Goal: Task Accomplishment & Management: Use online tool/utility

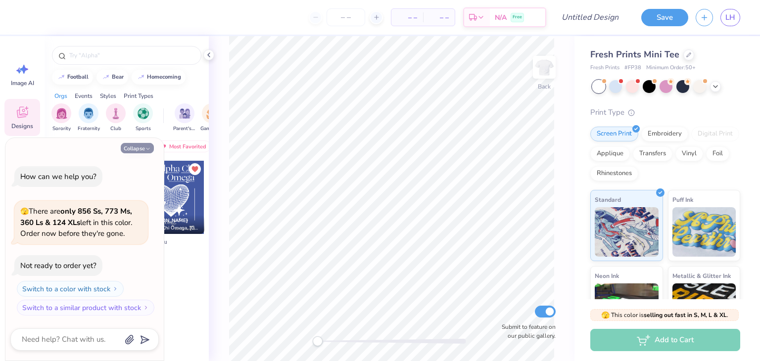
click at [144, 151] on button "Collapse" at bounding box center [137, 148] width 33 height 10
type textarea "x"
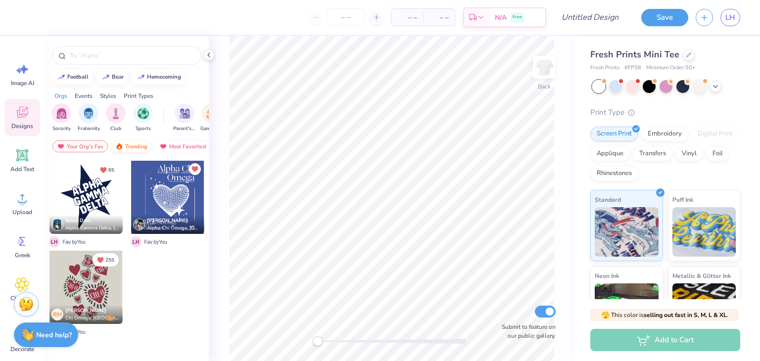
click at [137, 145] on div "Trending" at bounding box center [131, 147] width 41 height 12
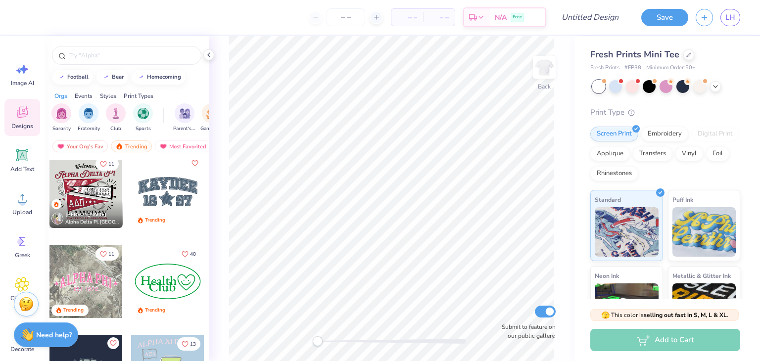
scroll to position [1448, 0]
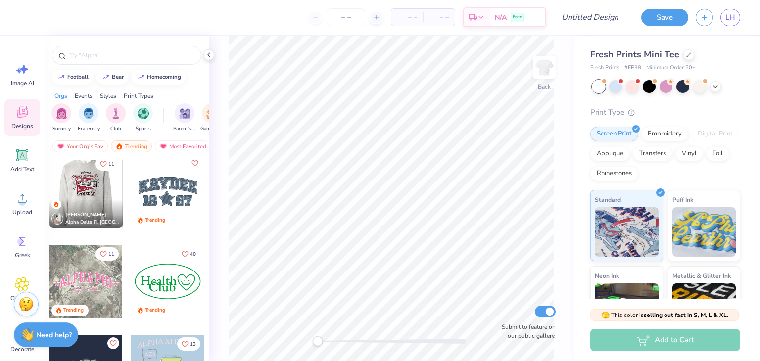
click at [93, 194] on div at bounding box center [85, 191] width 73 height 73
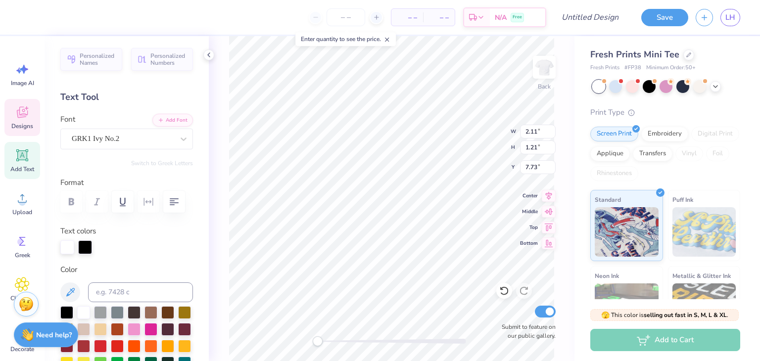
scroll to position [8, 1]
type textarea "DP"
click at [124, 143] on div "GRK1 Ivy No.2" at bounding box center [123, 138] width 104 height 15
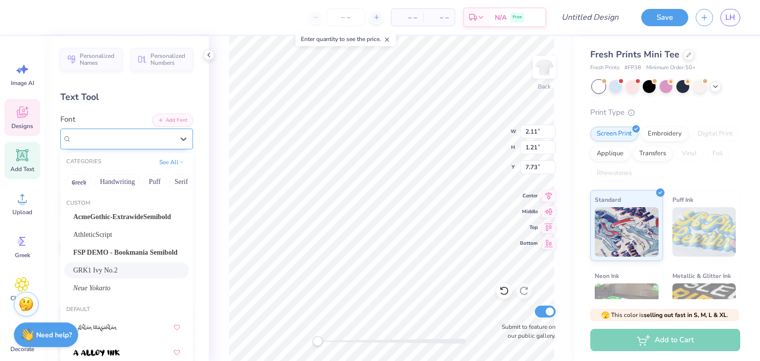
click at [125, 141] on div "GRK1 Ivy No.2" at bounding box center [123, 138] width 102 height 11
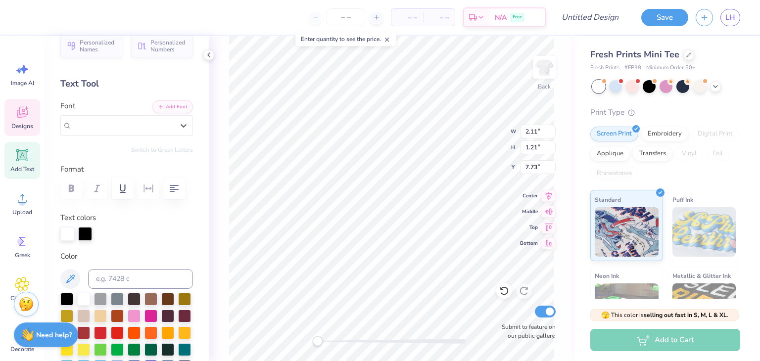
scroll to position [0, 0]
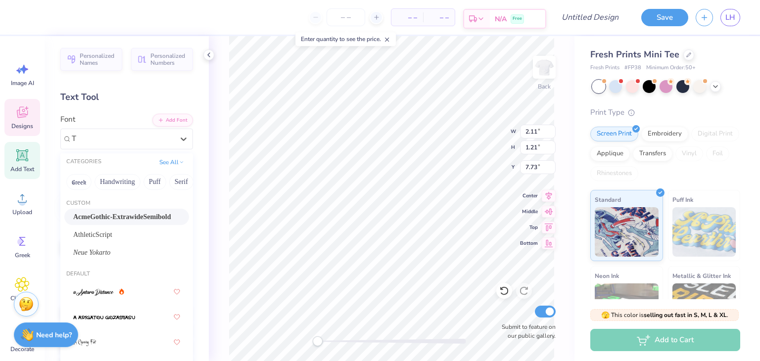
type input "T"
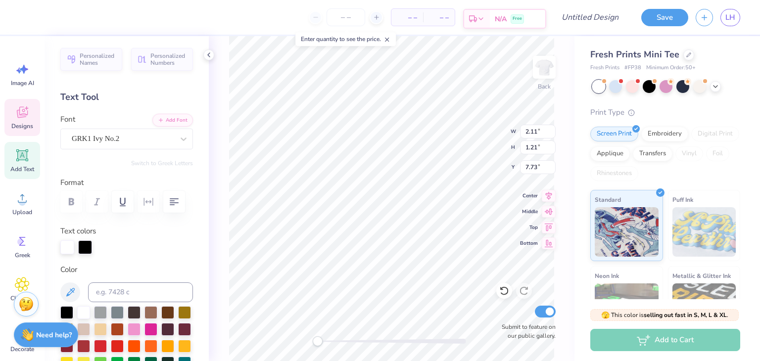
scroll to position [8, 1]
paste textarea
type textarea "TD"
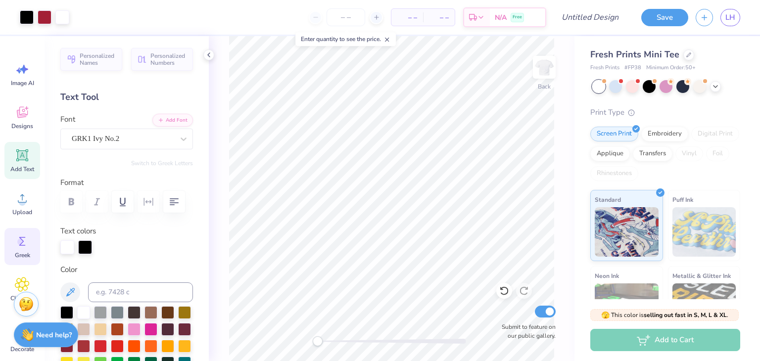
click at [32, 244] on div "Greek" at bounding box center [22, 246] width 36 height 37
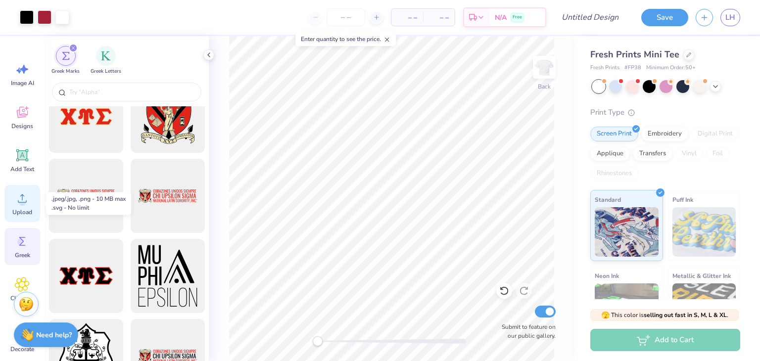
scroll to position [18, 0]
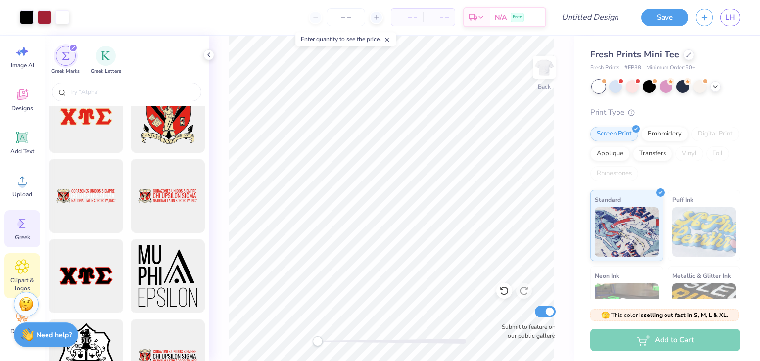
click at [18, 277] on span "Clipart & logos" at bounding box center [22, 285] width 33 height 16
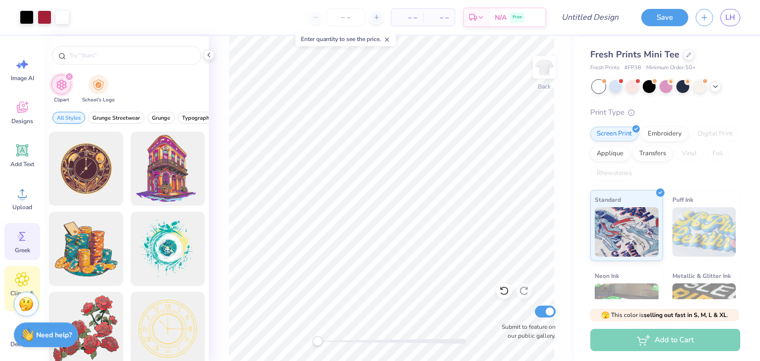
scroll to position [0, 0]
click at [29, 109] on icon at bounding box center [22, 112] width 15 height 15
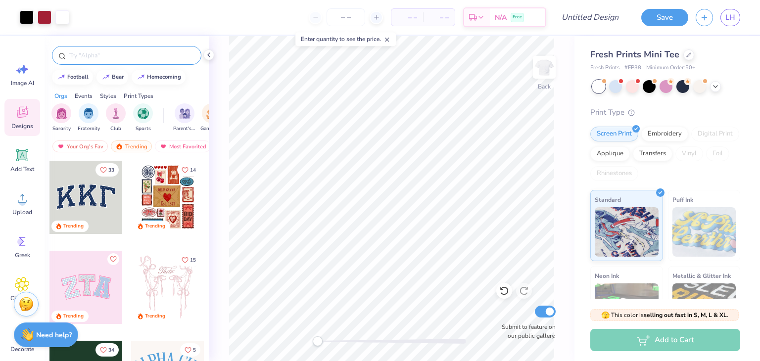
click at [83, 56] on input "text" at bounding box center [131, 55] width 127 height 10
type input "tau"
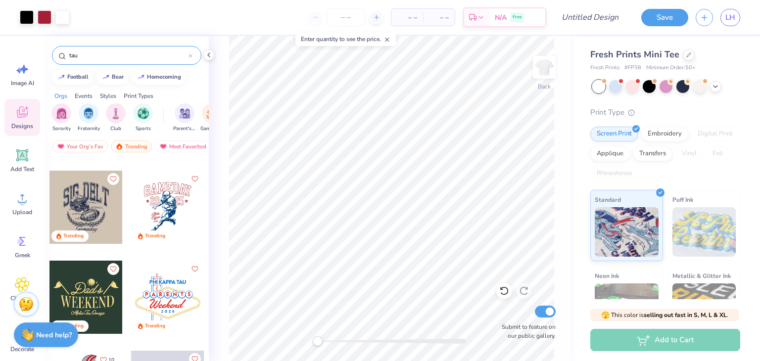
scroll to position [261, 0]
click at [22, 241] on circle at bounding box center [20, 242] width 7 height 7
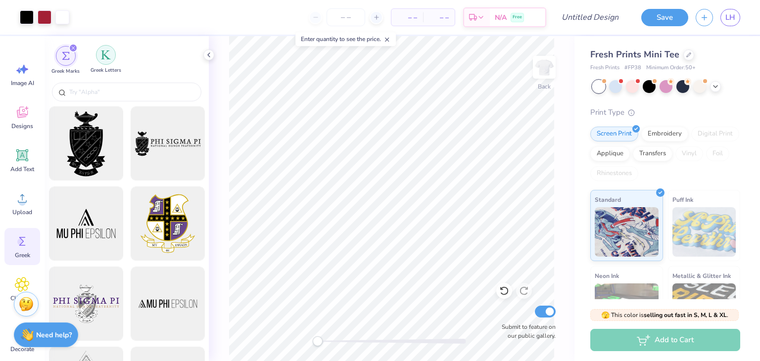
click at [105, 60] on div "filter for Greek Letters" at bounding box center [106, 55] width 20 height 20
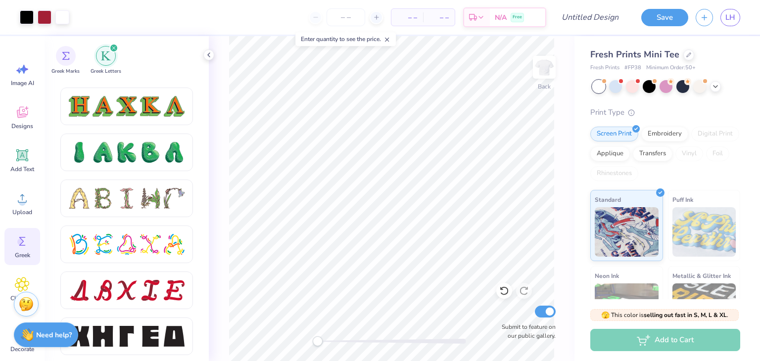
scroll to position [1097, 0]
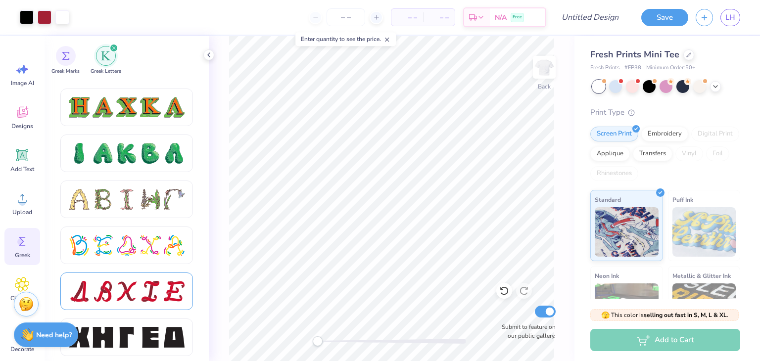
click at [131, 285] on div at bounding box center [126, 291] width 21 height 21
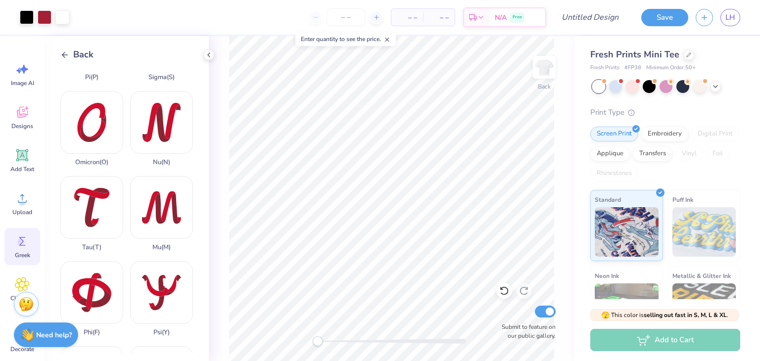
scroll to position [576, 0]
click at [98, 182] on div "Tau ( T )" at bounding box center [91, 214] width 63 height 75
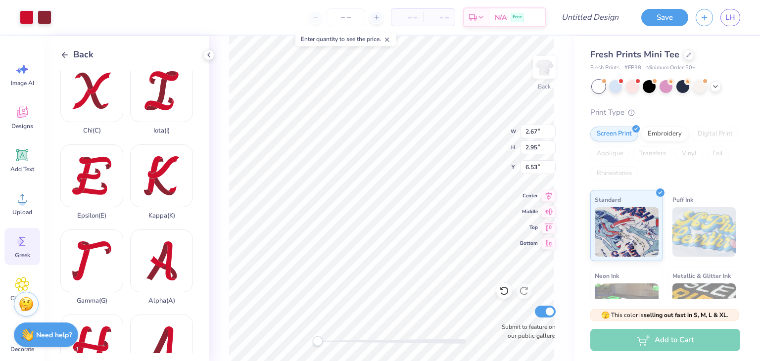
scroll to position [0, 0]
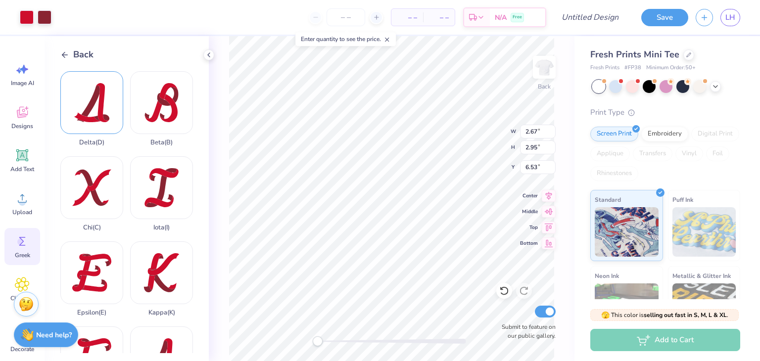
click at [102, 94] on div "Delta ( D )" at bounding box center [91, 108] width 63 height 75
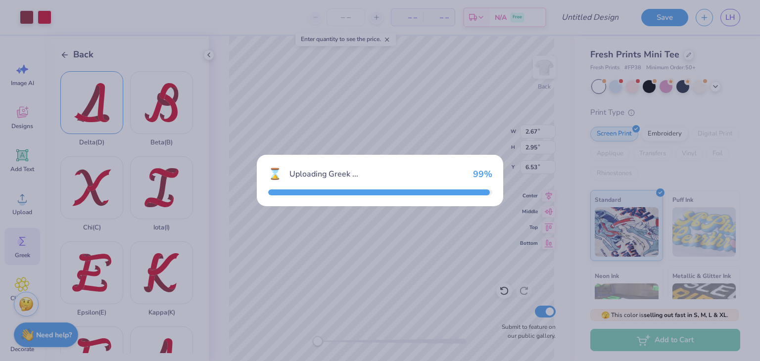
type input "2.66"
type input "6.52"
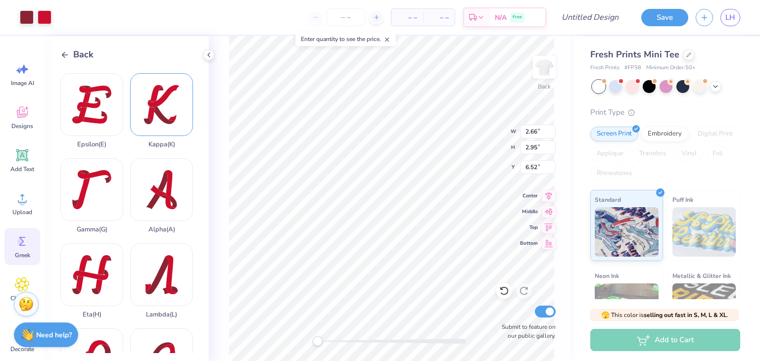
scroll to position [168, 0]
click at [93, 170] on div "Gamma ( G )" at bounding box center [91, 195] width 63 height 75
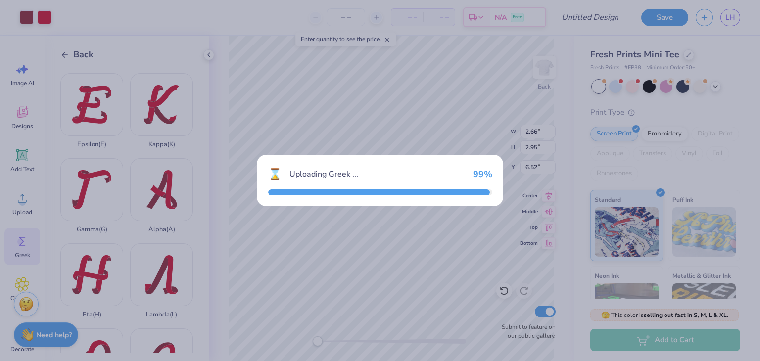
type input "2.94"
type input "2.96"
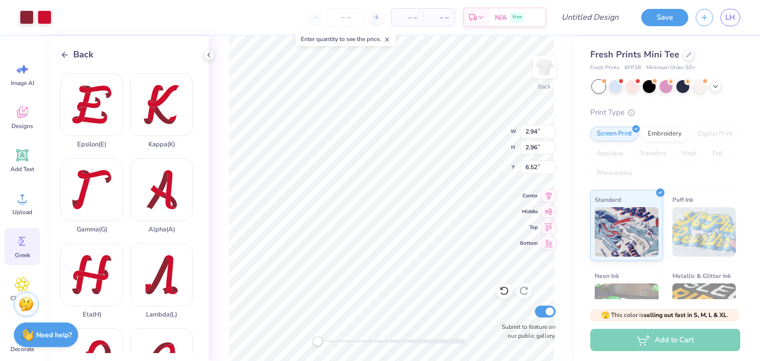
type input "2.66"
type input "2.95"
type input "2.67"
type input "6.53"
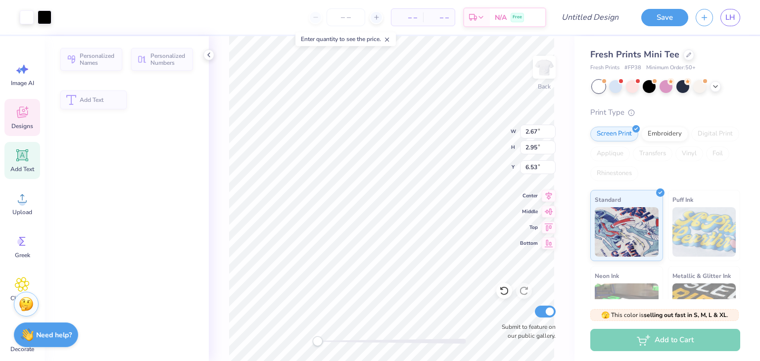
type input "2.20"
type input "1.13"
type input "7.78"
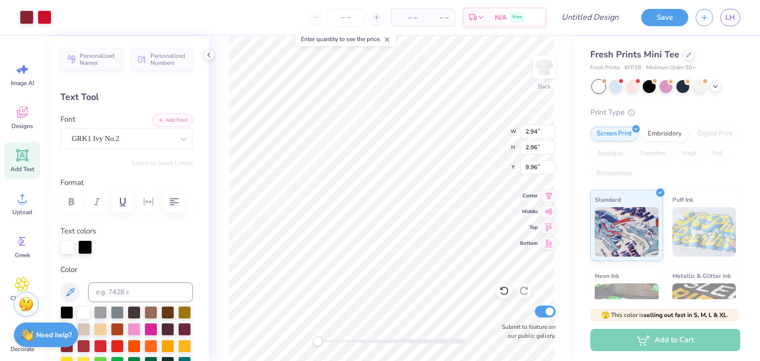
type input "2.94"
type input "2.96"
type input "9.96"
click at [411, 256] on li "Group" at bounding box center [423, 253] width 78 height 19
click at [25, 16] on div at bounding box center [27, 16] width 14 height 14
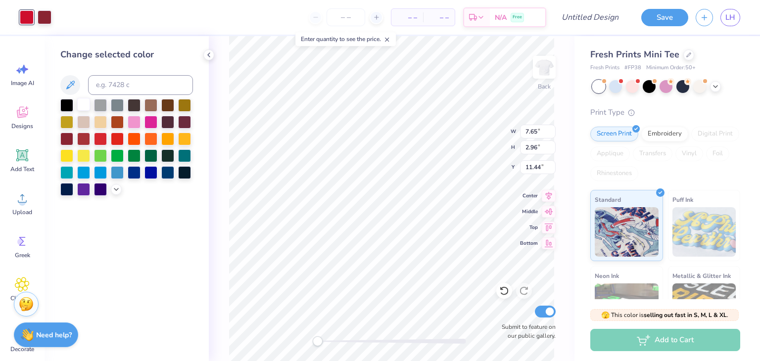
click at [87, 105] on div at bounding box center [83, 104] width 13 height 13
click at [36, 14] on div at bounding box center [36, 17] width 32 height 14
click at [40, 17] on div at bounding box center [45, 16] width 14 height 14
click at [79, 104] on div at bounding box center [83, 104] width 13 height 13
click at [83, 105] on div at bounding box center [83, 104] width 13 height 13
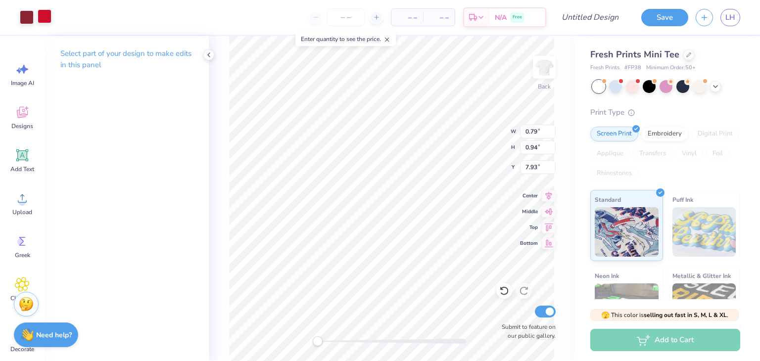
click at [44, 15] on div at bounding box center [45, 16] width 14 height 14
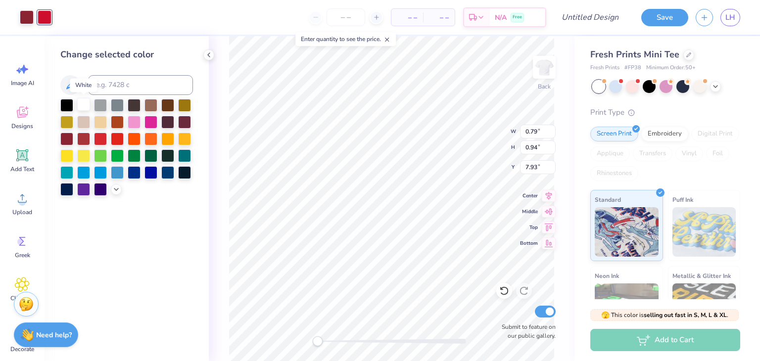
click at [81, 99] on div at bounding box center [83, 104] width 13 height 13
click at [26, 18] on div at bounding box center [27, 16] width 14 height 14
click at [85, 103] on div at bounding box center [83, 104] width 13 height 13
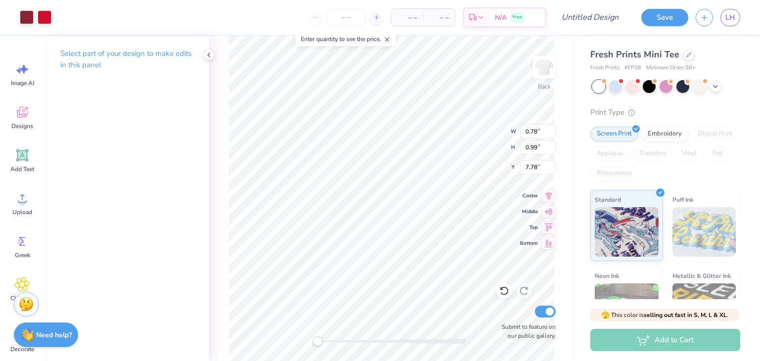
type input "0.78"
type input "0.99"
type input "7.78"
click at [47, 18] on div at bounding box center [45, 16] width 14 height 14
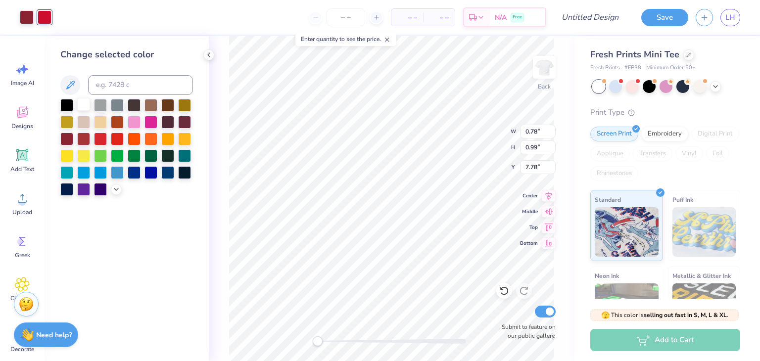
click at [84, 109] on div at bounding box center [83, 104] width 13 height 13
click at [30, 19] on div at bounding box center [27, 16] width 14 height 14
click at [79, 105] on div at bounding box center [83, 104] width 13 height 13
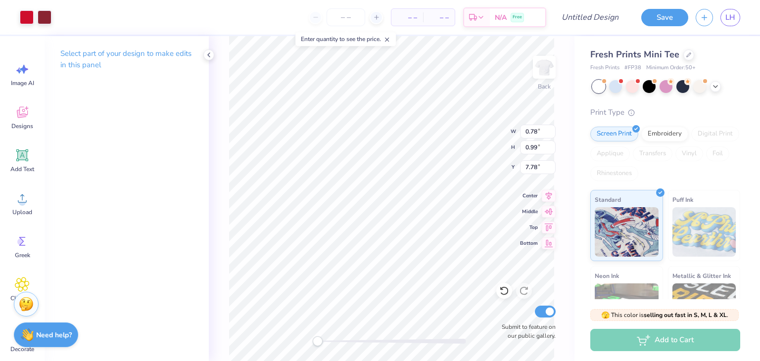
type input "0.92"
type input "8.03"
click at [38, 12] on div at bounding box center [45, 16] width 14 height 14
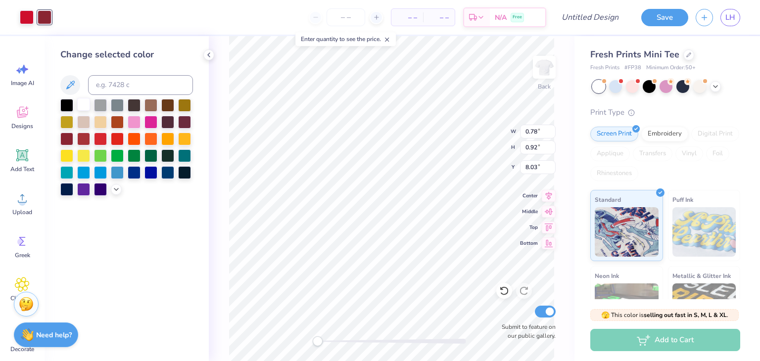
click at [84, 110] on div at bounding box center [83, 104] width 13 height 13
click at [30, 17] on div at bounding box center [27, 16] width 14 height 14
click at [83, 106] on div at bounding box center [83, 104] width 13 height 13
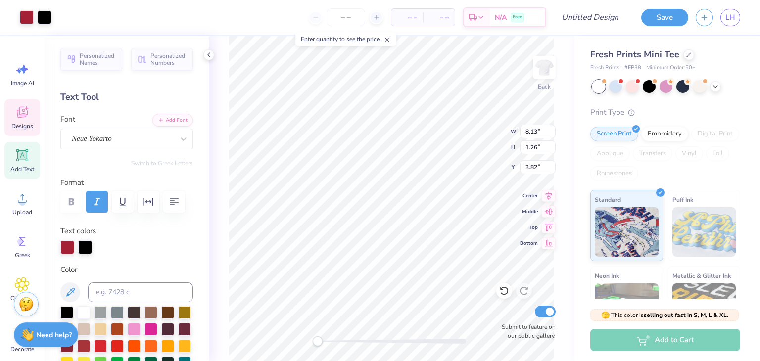
scroll to position [8, 1]
type textarea "A"
type textarea "Tau Delta Gamma"
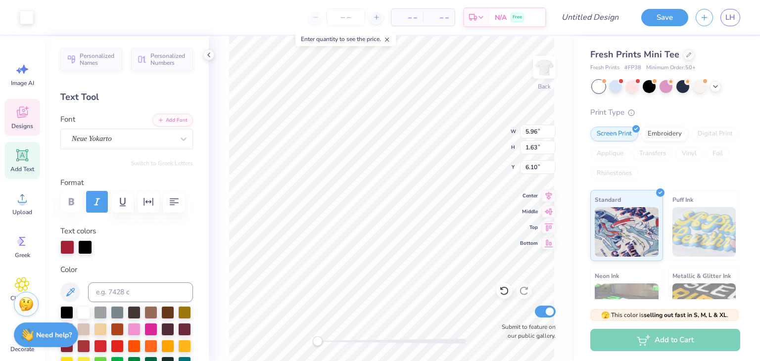
type input "5.96"
type input "1.63"
type input "6.10"
type input "0.49"
type input "0.35"
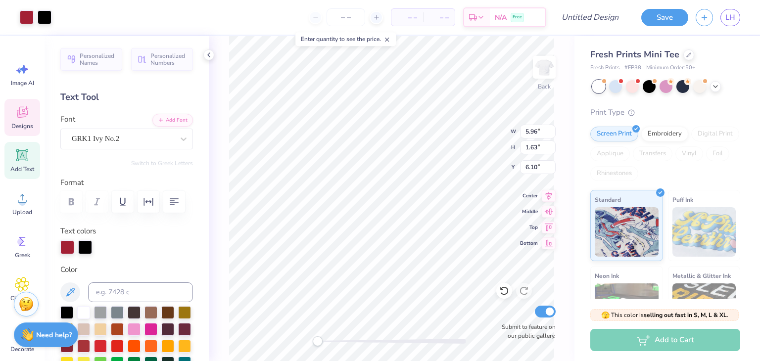
type input "6.22"
type textarea "2"
type textarea "19"
type input "0.47"
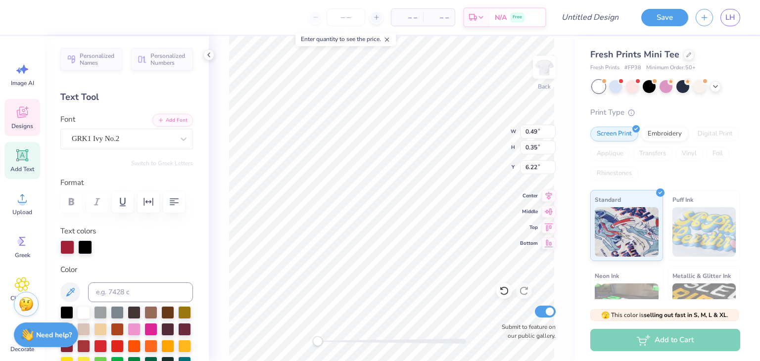
type input "6.55"
type textarea "55"
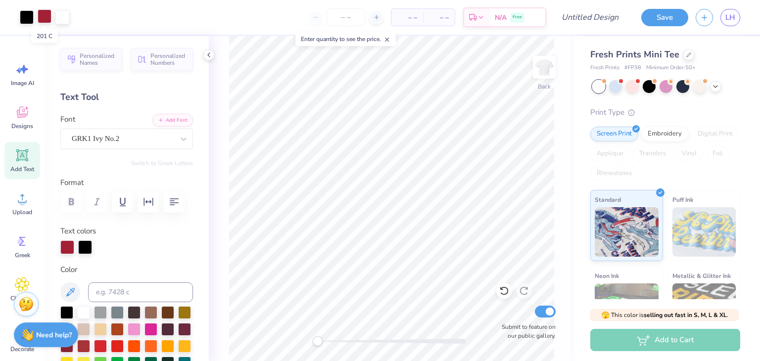
click at [41, 22] on div at bounding box center [45, 16] width 14 height 14
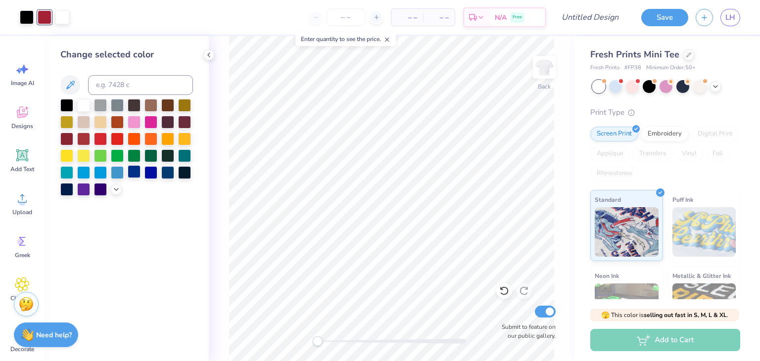
click at [135, 175] on div at bounding box center [134, 171] width 13 height 13
click at [28, 11] on div at bounding box center [27, 16] width 14 height 14
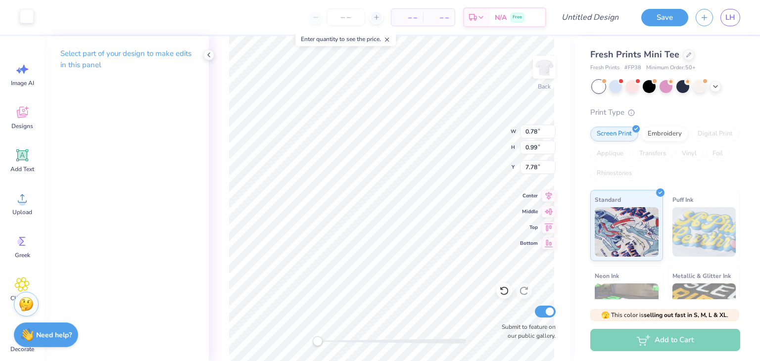
type input "2.90"
type input "1.38"
type input "5.23"
type input "6.01"
type input "2.56"
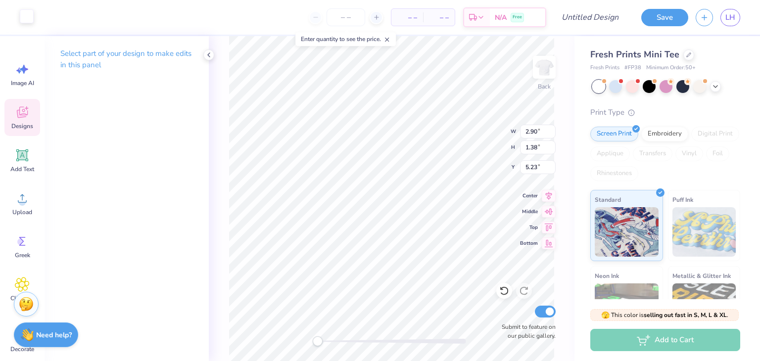
type input "7.08"
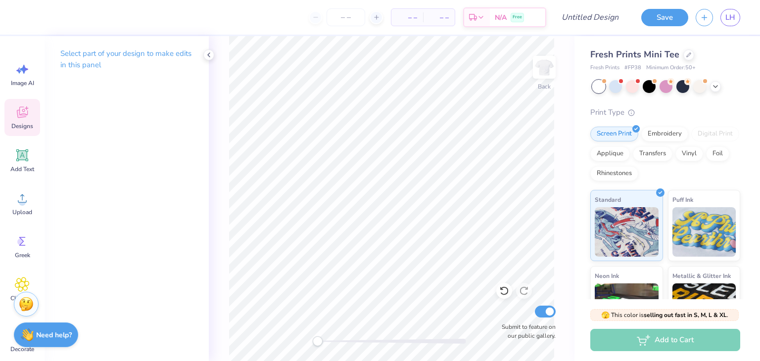
click at [26, 113] on icon at bounding box center [22, 112] width 15 height 15
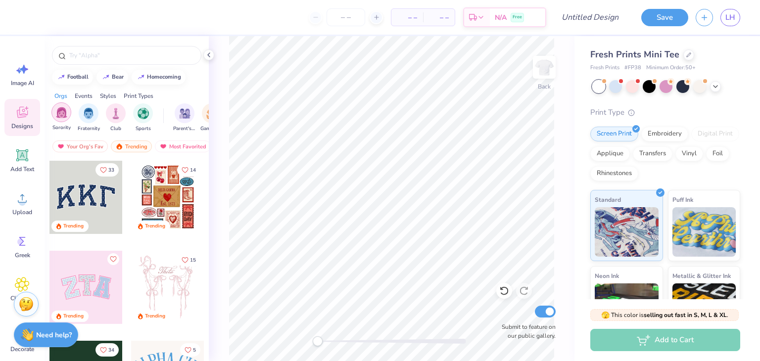
click at [56, 109] on img "filter for Sorority" at bounding box center [61, 112] width 11 height 11
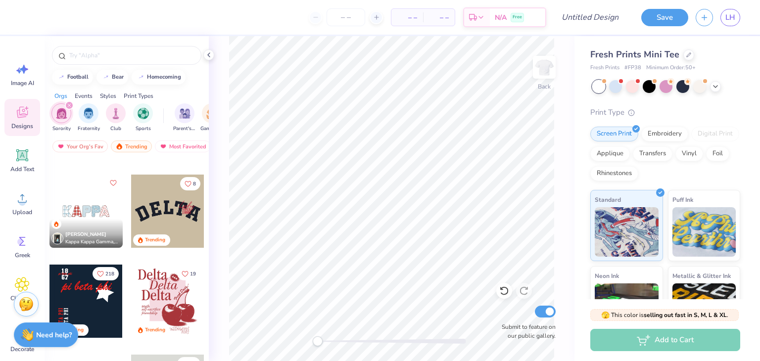
scroll to position [1072, 0]
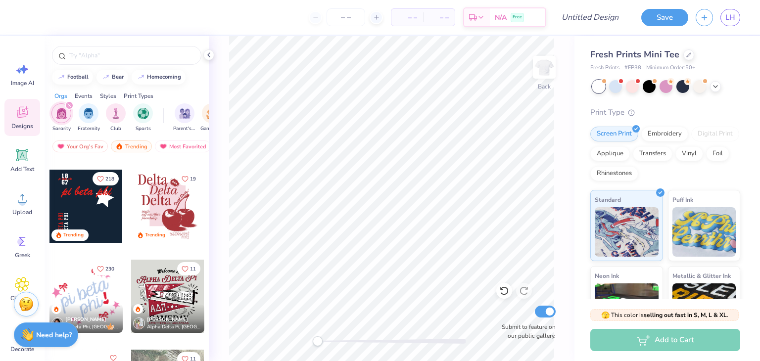
click at [160, 201] on div at bounding box center [167, 206] width 73 height 73
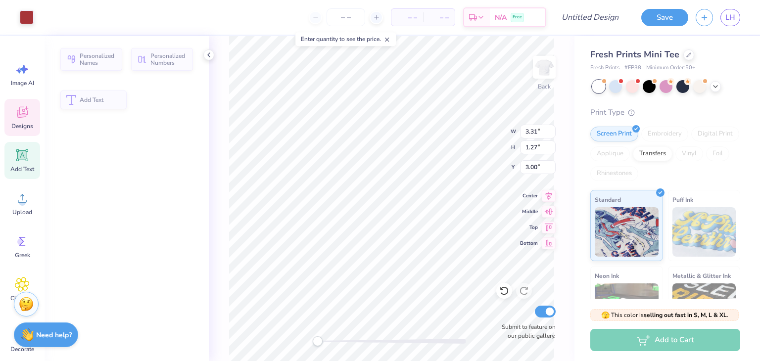
type input "3.31"
type input "1.27"
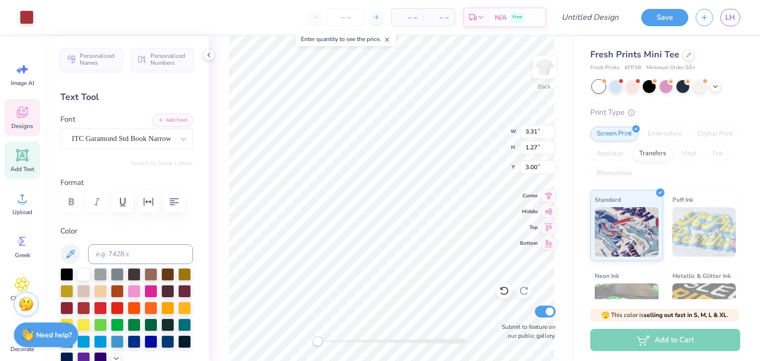
scroll to position [8, 1]
type textarea "Tau"
type input "3.20"
type input "1.09"
type input "4.26"
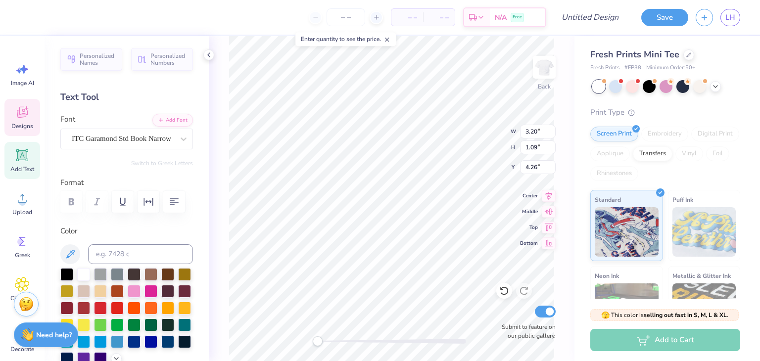
type input "3.32"
type input "1.27"
type input "5.29"
type textarea "Gamma"
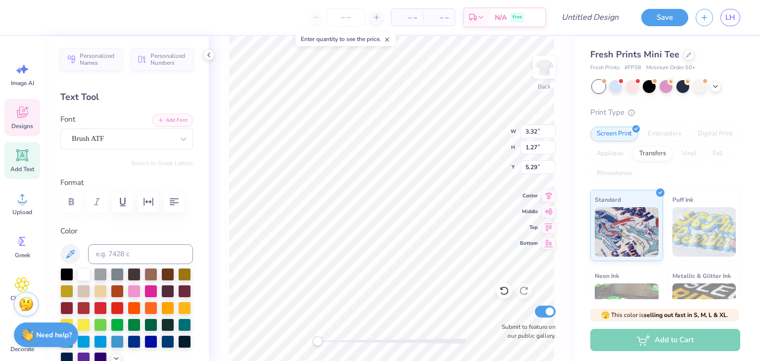
type input "1.61"
type input "1.83"
type input "4.72"
type textarea "2"
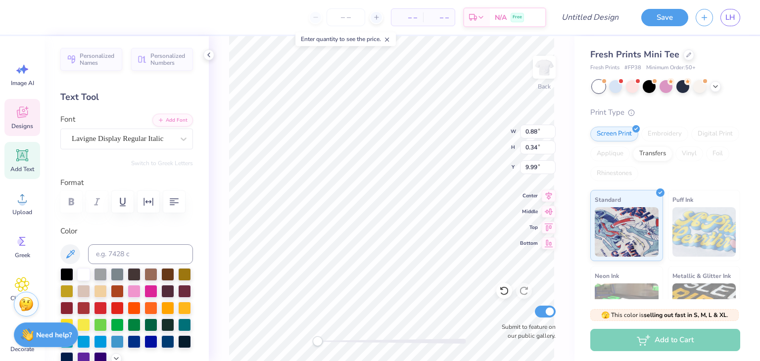
type textarea "1"
type textarea "est 1955"
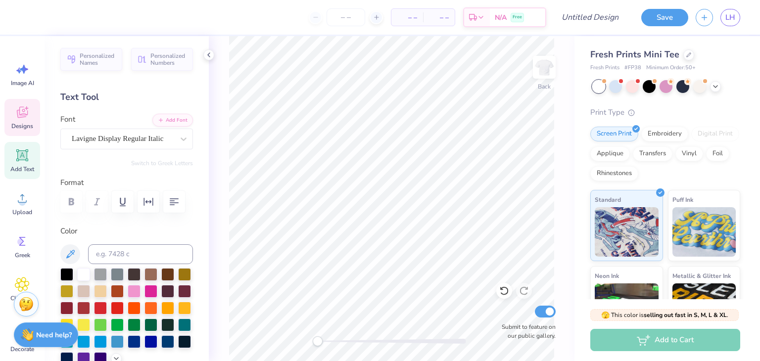
click at [18, 117] on icon at bounding box center [22, 112] width 11 height 11
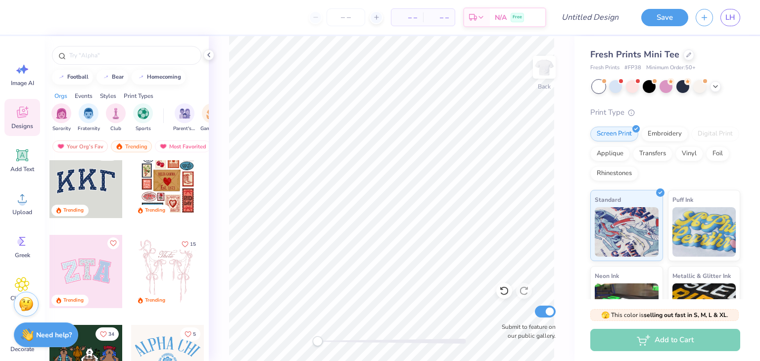
scroll to position [16, 0]
click at [193, 145] on div "Most Favorited" at bounding box center [183, 147] width 56 height 12
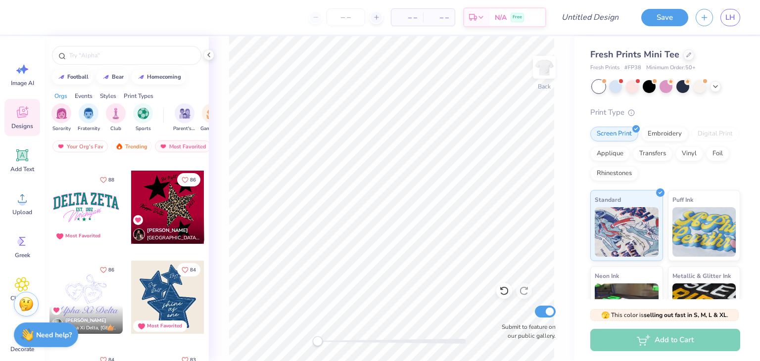
scroll to position [1521, 0]
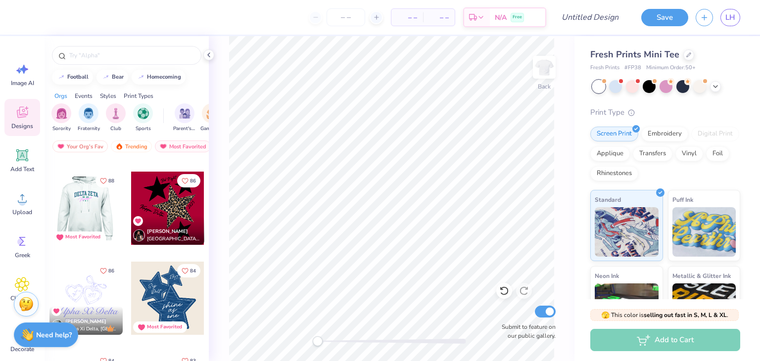
click at [91, 207] on div at bounding box center [86, 208] width 220 height 73
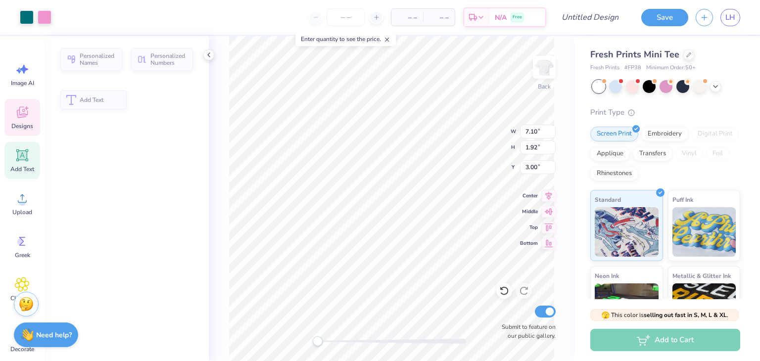
type input "1.92"
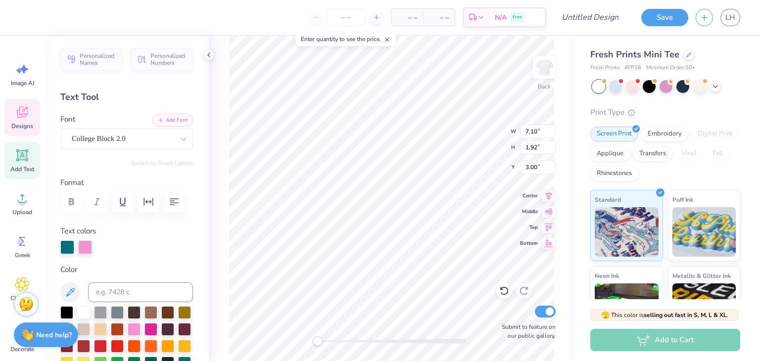
type textarea "D"
type textarea "Tau Delta gamma"
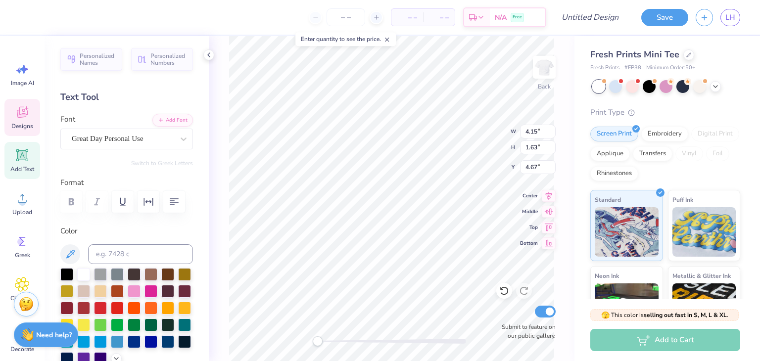
type input "4.15"
type input "1.63"
type input "4.67"
type input "10.20"
type input "2.04"
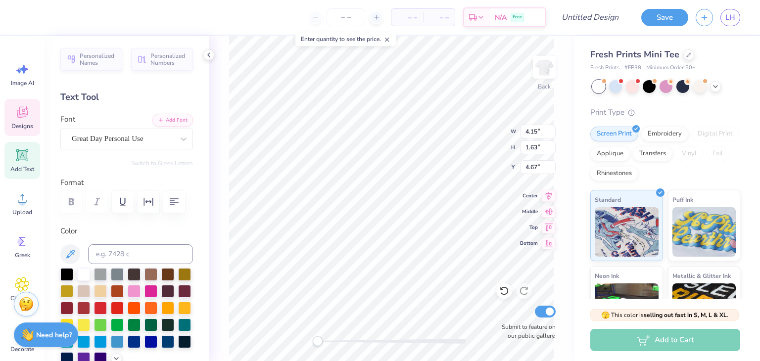
type input "3.00"
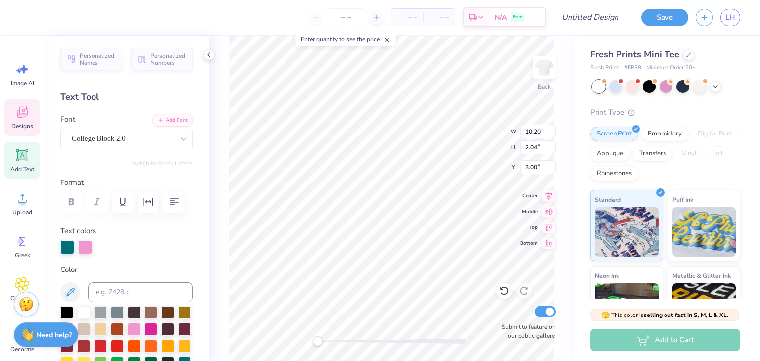
scroll to position [8, 1]
type input "10.20"
type input "2.04"
type input "3.00"
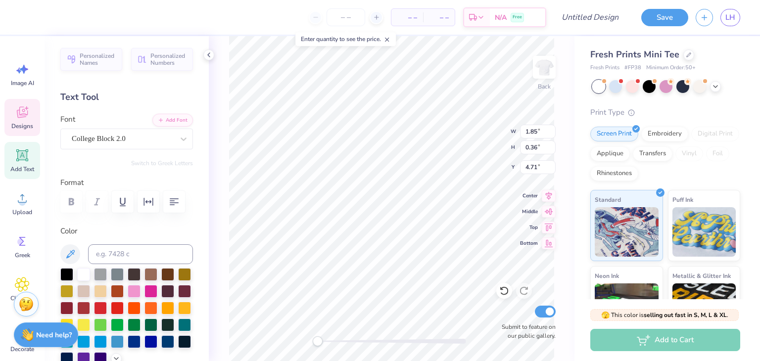
type textarea "EST. !(1955"
type input "4.15"
type input "1.63"
type input "4.91"
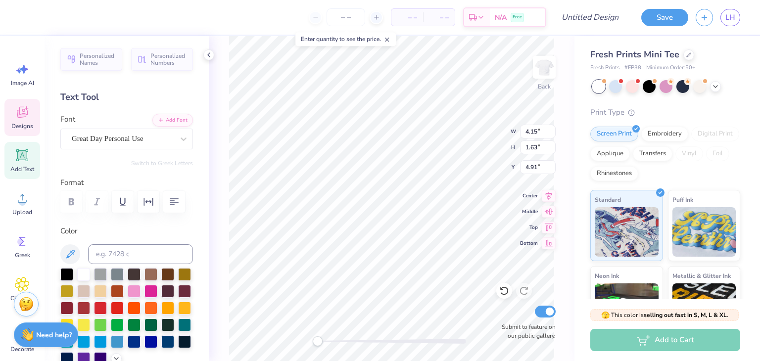
scroll to position [8, 3]
type textarea "Luther College"
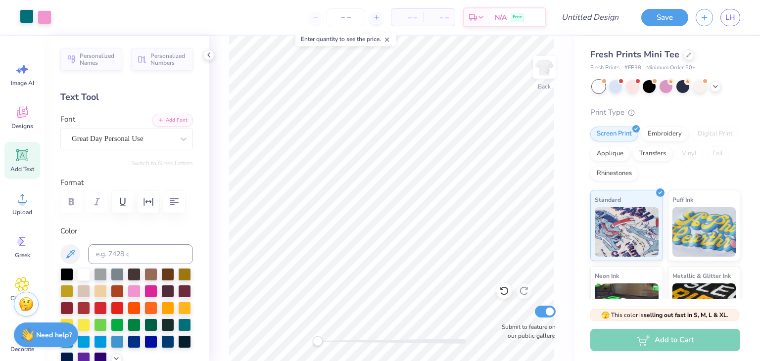
click at [27, 20] on div at bounding box center [27, 16] width 14 height 14
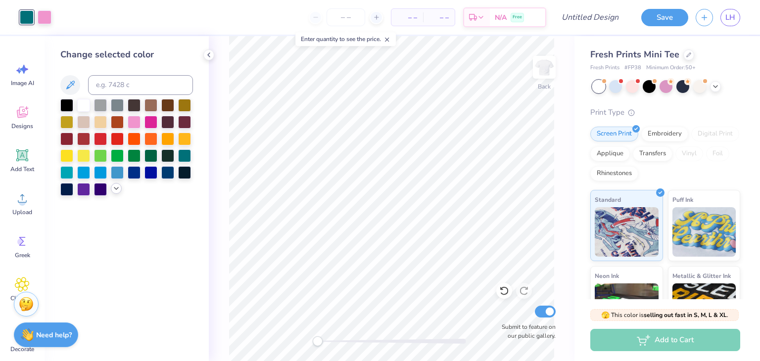
click at [115, 190] on icon at bounding box center [116, 189] width 8 height 8
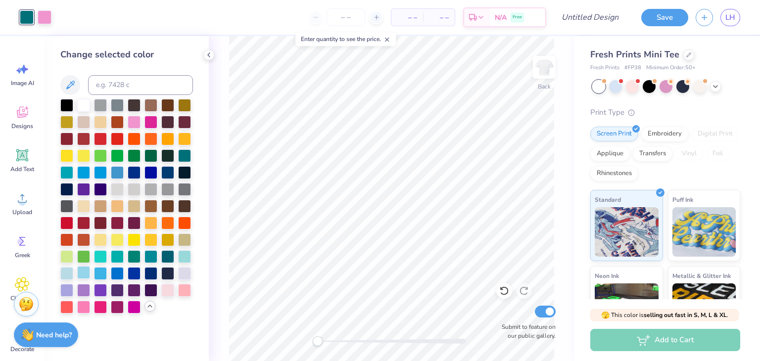
click at [83, 270] on div at bounding box center [83, 272] width 13 height 13
click at [184, 255] on div at bounding box center [184, 256] width 13 height 13
click at [84, 273] on div at bounding box center [83, 272] width 13 height 13
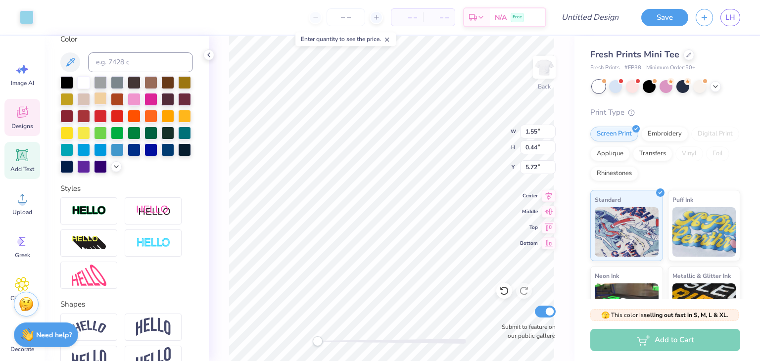
scroll to position [209, 0]
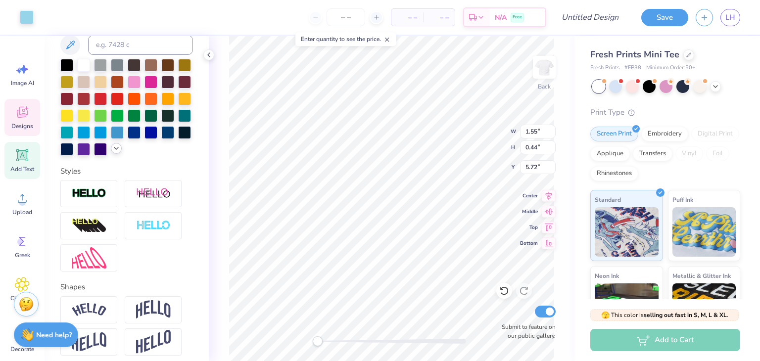
click at [112, 152] on icon at bounding box center [116, 149] width 8 height 8
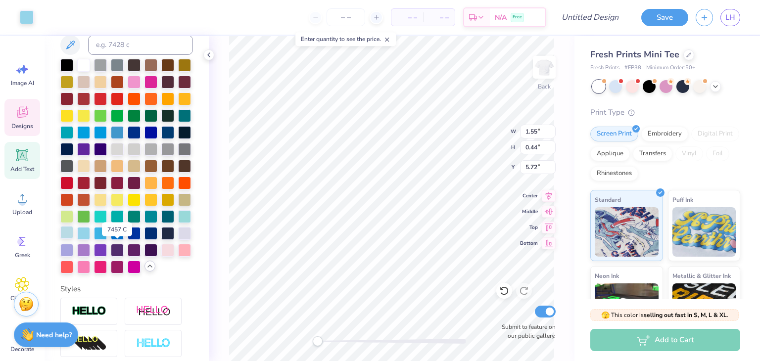
click at [73, 239] on div at bounding box center [66, 232] width 13 height 13
click at [90, 239] on div at bounding box center [83, 232] width 13 height 13
click at [128, 273] on div at bounding box center [134, 266] width 13 height 13
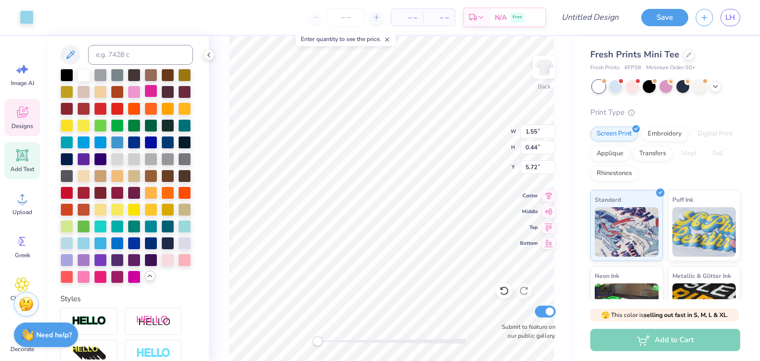
click at [157, 89] on div at bounding box center [151, 91] width 13 height 13
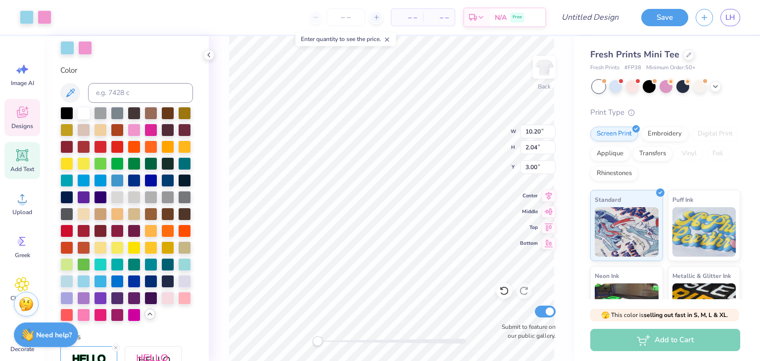
scroll to position [238, 0]
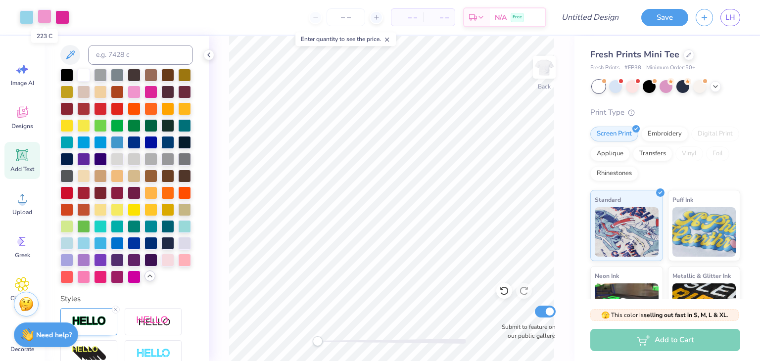
click at [48, 16] on div at bounding box center [45, 16] width 14 height 14
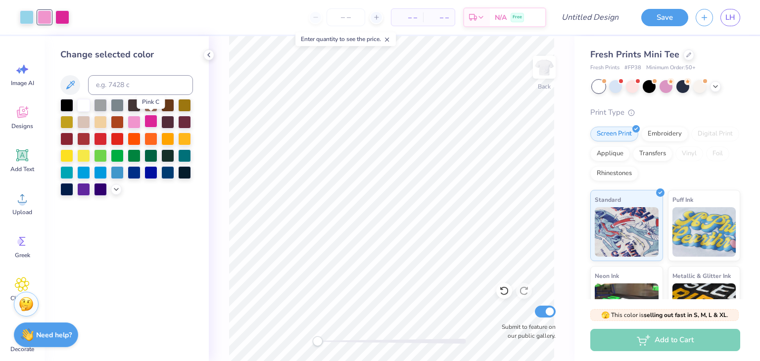
click at [151, 127] on div at bounding box center [151, 121] width 13 height 13
click at [132, 124] on div at bounding box center [134, 121] width 13 height 13
click at [28, 12] on div at bounding box center [27, 16] width 14 height 14
click at [63, 173] on div at bounding box center [66, 171] width 13 height 13
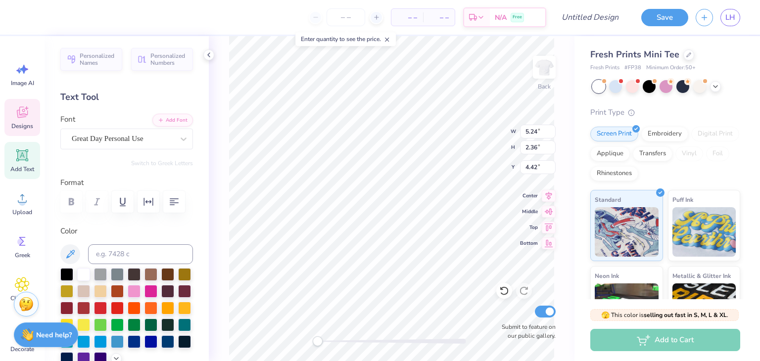
scroll to position [8, 1]
type input "1.55"
type input "0.44"
type input "5.72"
click at [24, 21] on div at bounding box center [27, 16] width 14 height 14
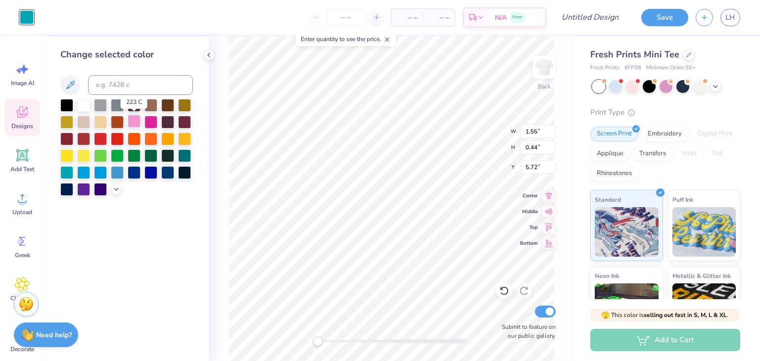
click at [134, 122] on div at bounding box center [134, 121] width 13 height 13
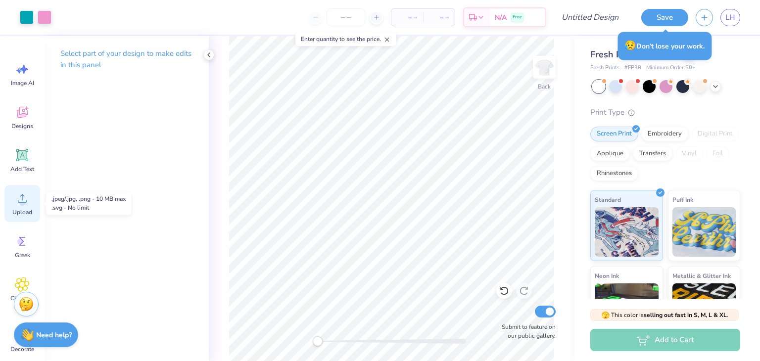
scroll to position [18, 0]
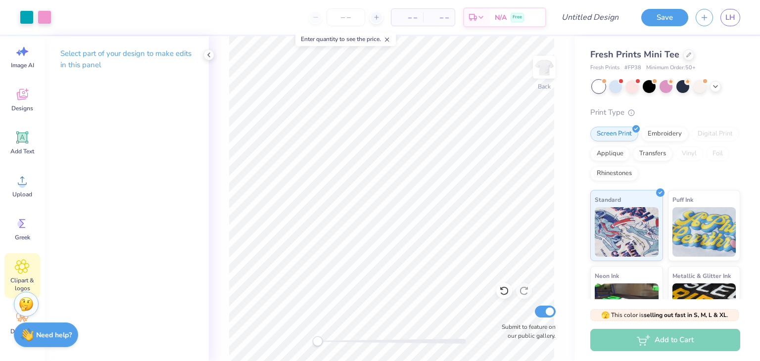
click at [25, 266] on icon at bounding box center [22, 267] width 6 height 6
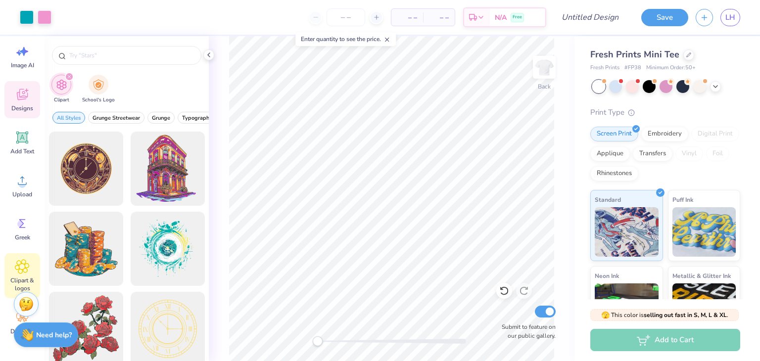
click at [27, 90] on icon at bounding box center [22, 94] width 15 height 15
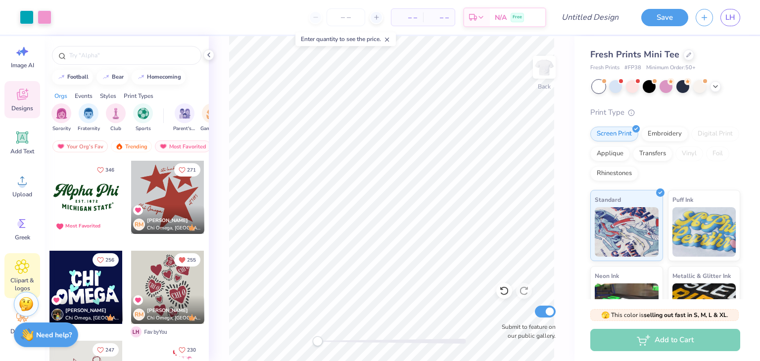
click at [21, 263] on icon at bounding box center [22, 267] width 14 height 14
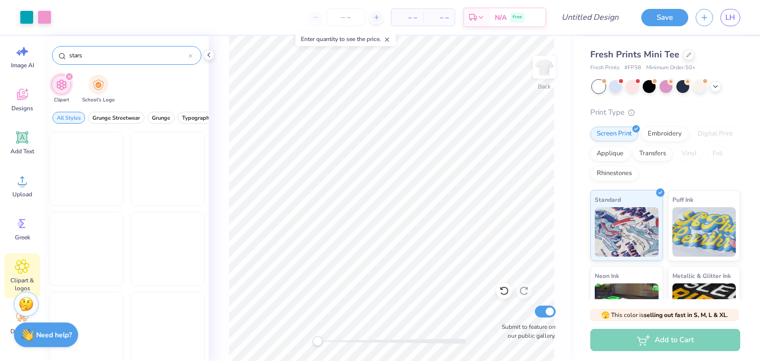
type input "stars"
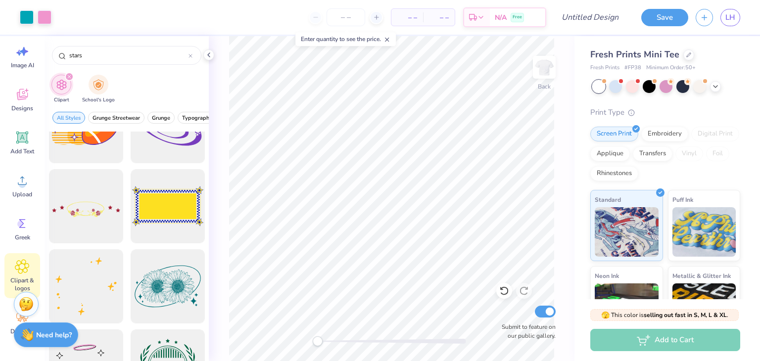
scroll to position [3493, 0]
click at [354, 16] on input "number" at bounding box center [346, 17] width 39 height 18
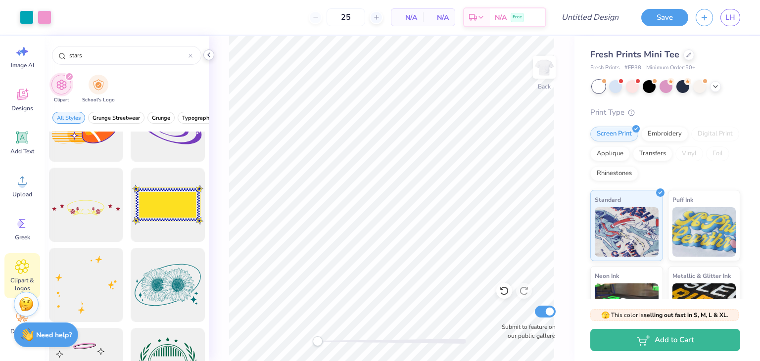
type input "50"
click at [209, 52] on icon at bounding box center [209, 55] width 8 height 8
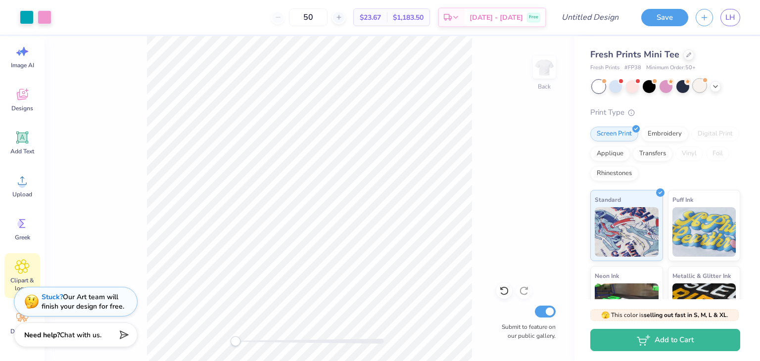
click at [700, 85] on div at bounding box center [700, 85] width 13 height 13
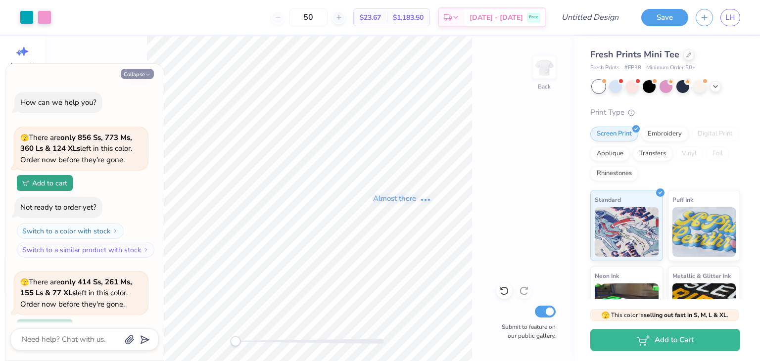
click at [139, 71] on button "Collapse" at bounding box center [137, 74] width 33 height 10
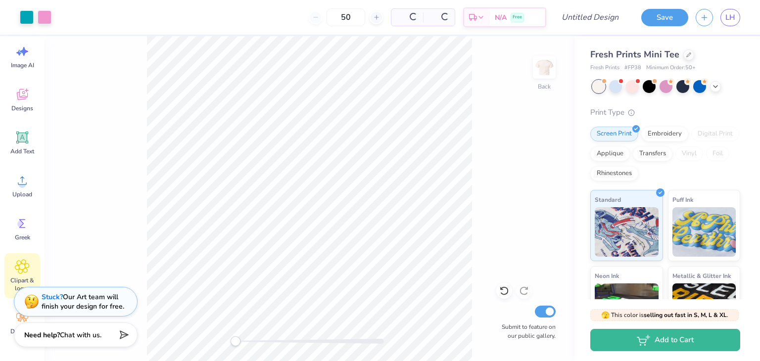
type textarea "x"
click at [328, 20] on input "50" at bounding box center [308, 17] width 39 height 18
type input "5"
type input "50"
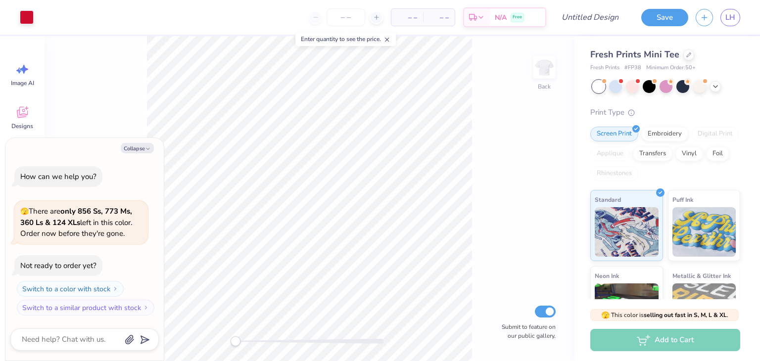
type textarea "x"
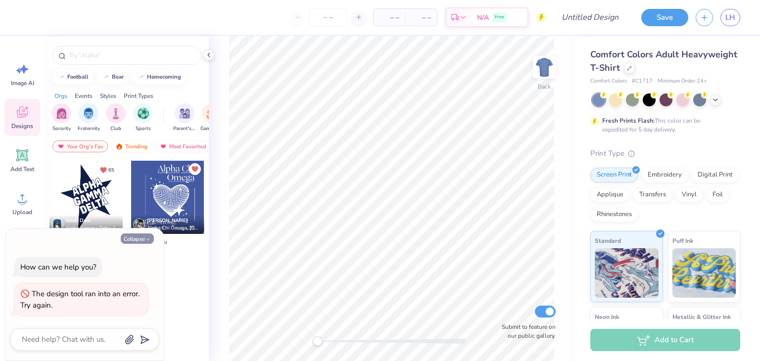
click at [139, 240] on button "Collapse" at bounding box center [137, 239] width 33 height 10
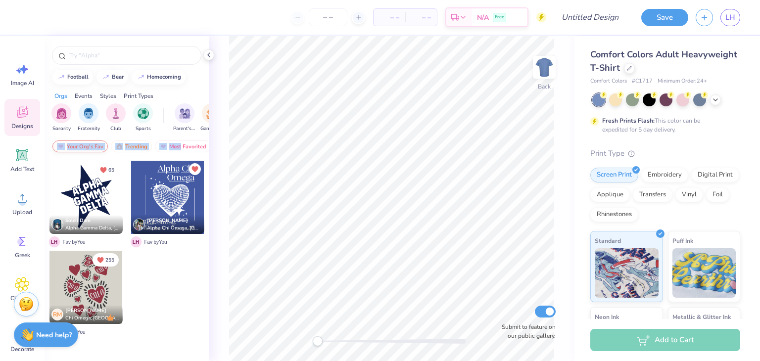
drag, startPoint x: 166, startPoint y: 144, endPoint x: 103, endPoint y: 143, distance: 62.9
click at [103, 143] on div "Your Org's Fav Trending Most Favorited Newest" at bounding box center [127, 149] width 164 height 23
click at [172, 147] on div "Newest" at bounding box center [176, 147] width 38 height 12
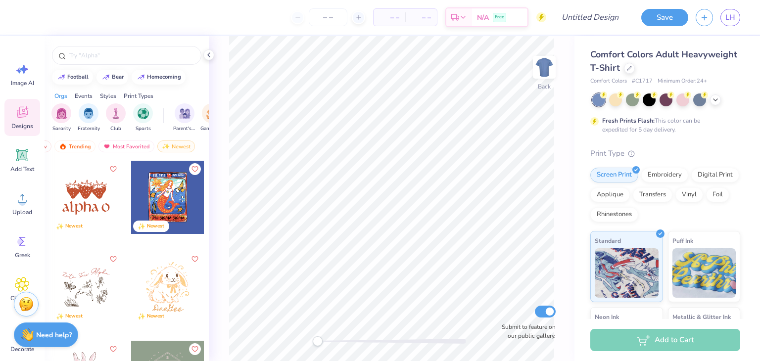
scroll to position [174, 0]
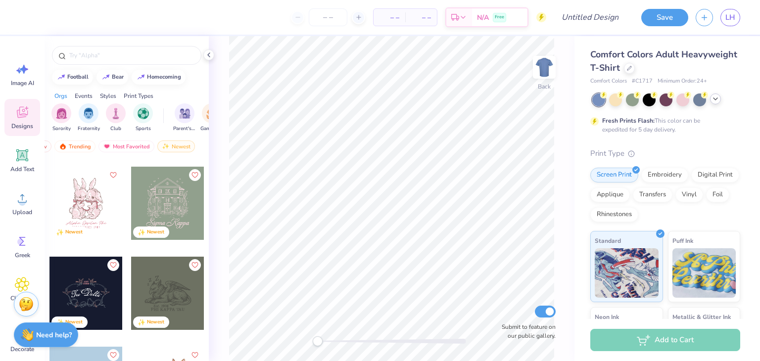
click at [715, 102] on icon at bounding box center [716, 99] width 8 height 8
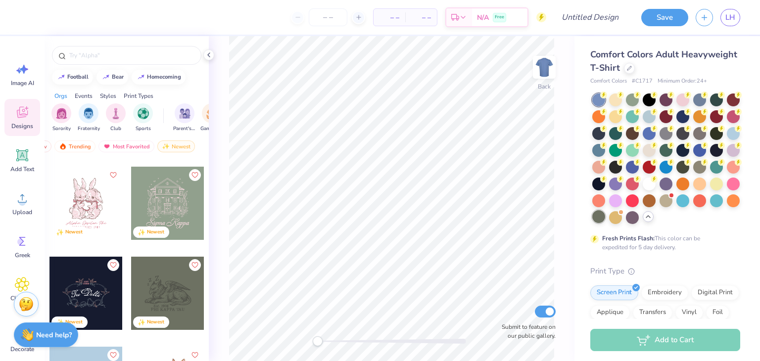
click at [719, 224] on div at bounding box center [667, 159] width 148 height 131
click at [605, 216] on div at bounding box center [599, 216] width 13 height 13
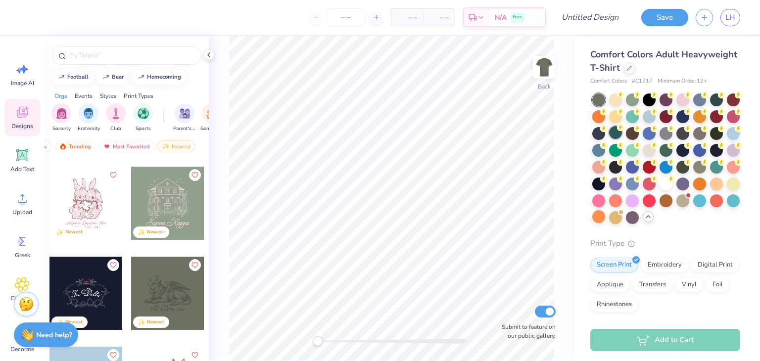
click at [622, 136] on div at bounding box center [615, 132] width 13 height 13
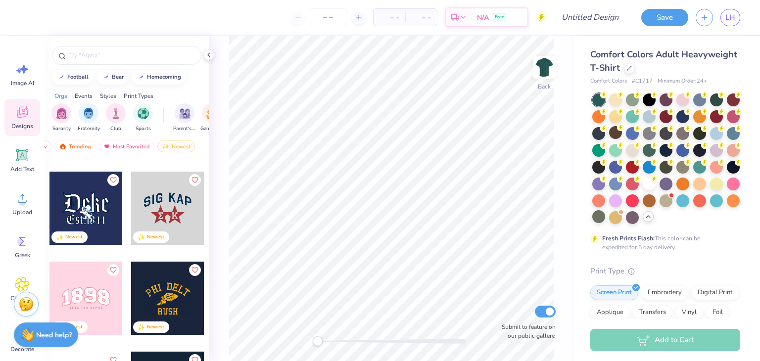
scroll to position [1019, 0]
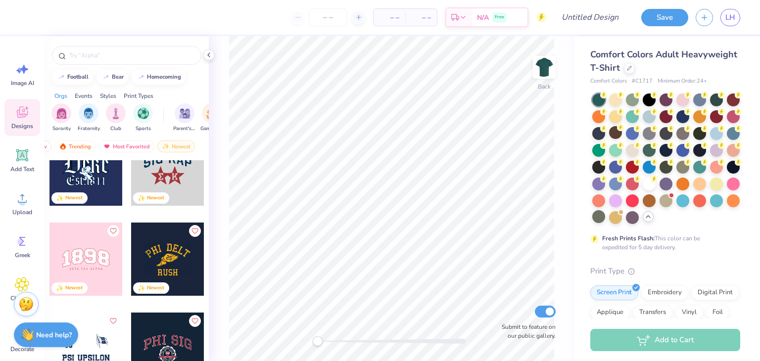
click at [79, 254] on div at bounding box center [86, 259] width 73 height 73
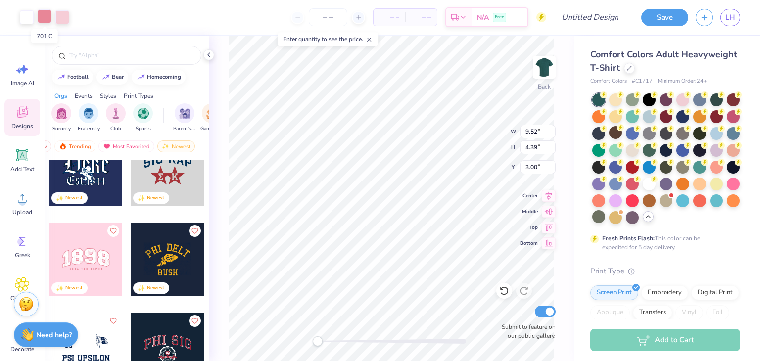
click at [47, 14] on div at bounding box center [45, 16] width 14 height 14
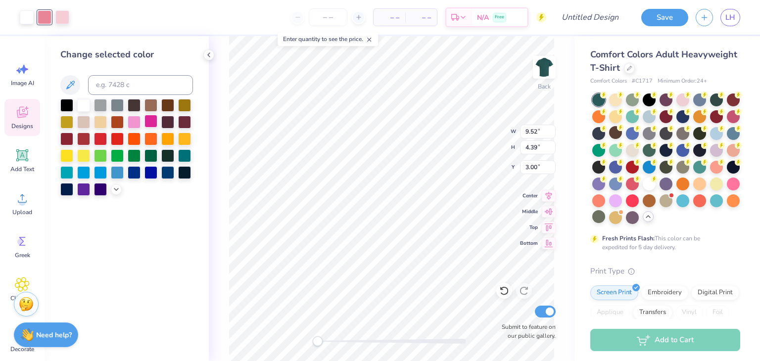
click at [151, 122] on div at bounding box center [151, 121] width 13 height 13
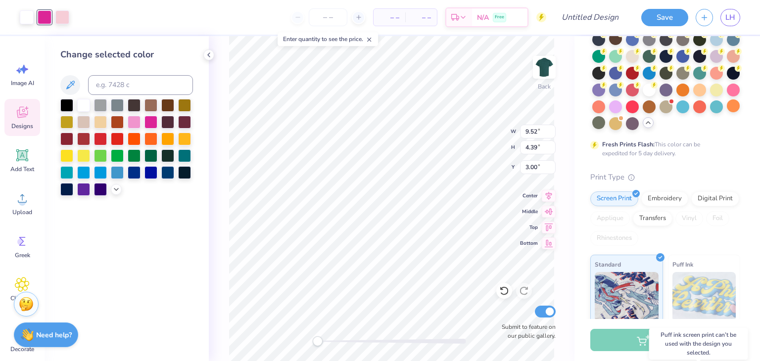
scroll to position [0, 0]
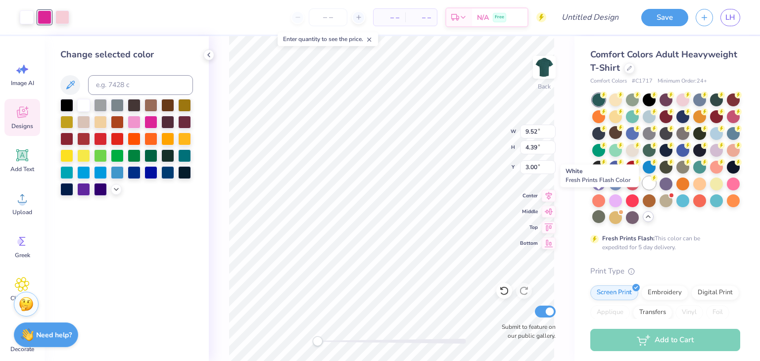
click at [643, 190] on div at bounding box center [649, 183] width 13 height 13
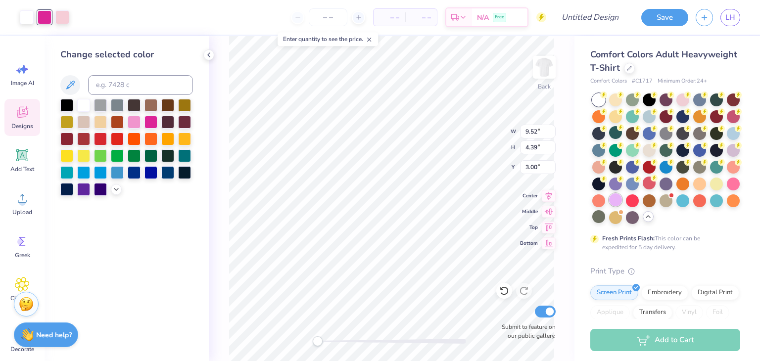
click at [622, 199] on div at bounding box center [615, 200] width 13 height 13
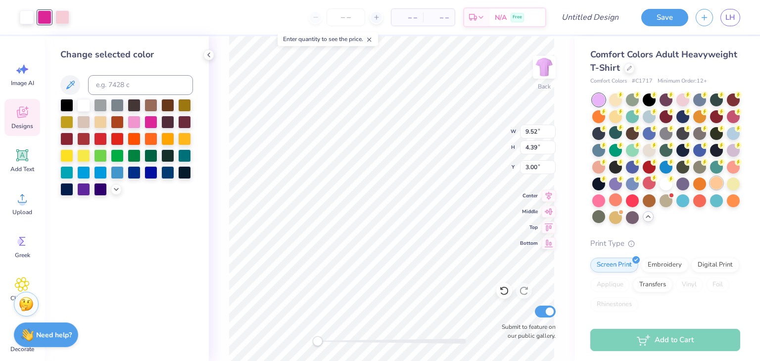
click at [710, 190] on div at bounding box center [716, 183] width 13 height 13
click at [660, 206] on div at bounding box center [666, 200] width 13 height 13
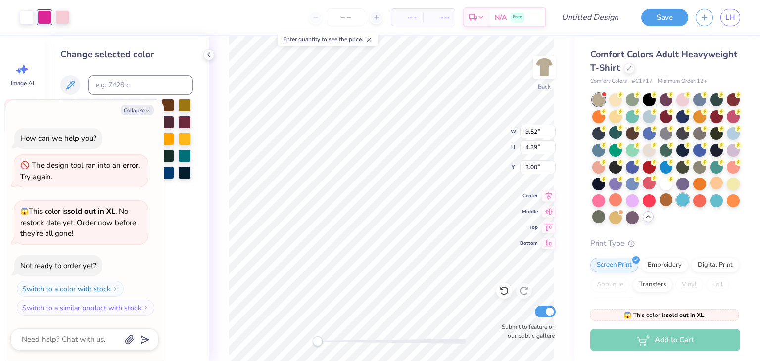
click at [677, 206] on div at bounding box center [683, 200] width 13 height 13
click at [605, 217] on div at bounding box center [599, 216] width 13 height 13
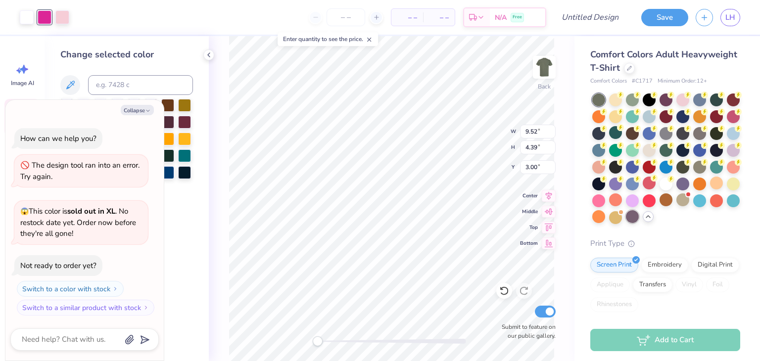
click at [626, 223] on div at bounding box center [632, 216] width 13 height 13
click at [609, 223] on div at bounding box center [615, 216] width 13 height 13
click at [135, 111] on button "Collapse" at bounding box center [137, 110] width 33 height 10
type textarea "x"
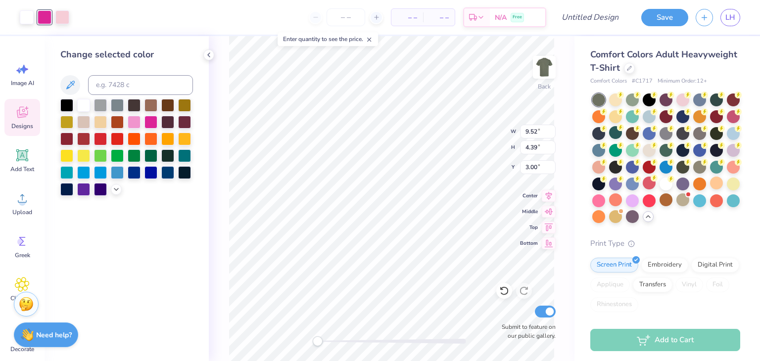
click at [159, 155] on div at bounding box center [126, 147] width 133 height 97
click at [166, 156] on div at bounding box center [167, 155] width 13 height 13
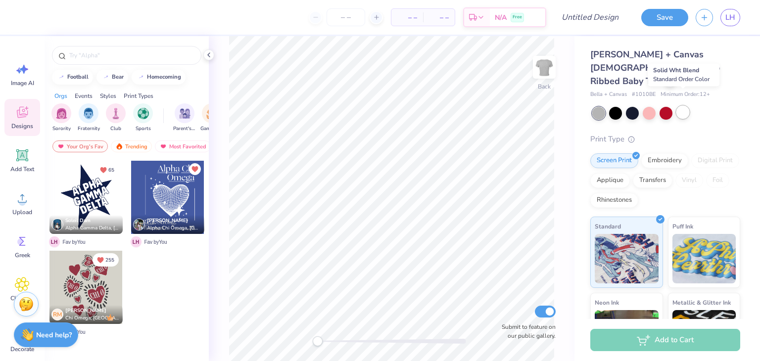
click at [687, 106] on div at bounding box center [683, 112] width 13 height 13
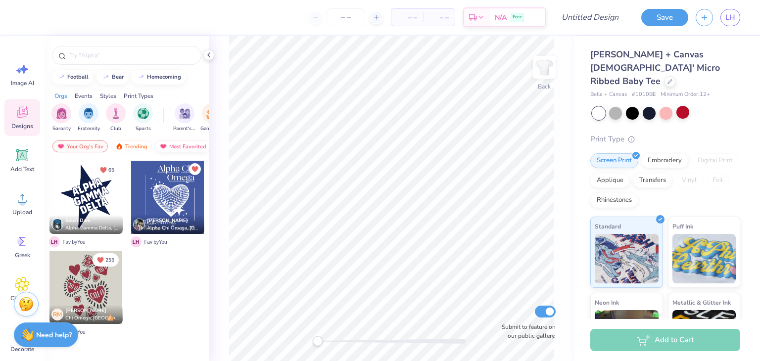
scroll to position [0, 56]
click at [172, 145] on div "Newest" at bounding box center [176, 147] width 38 height 12
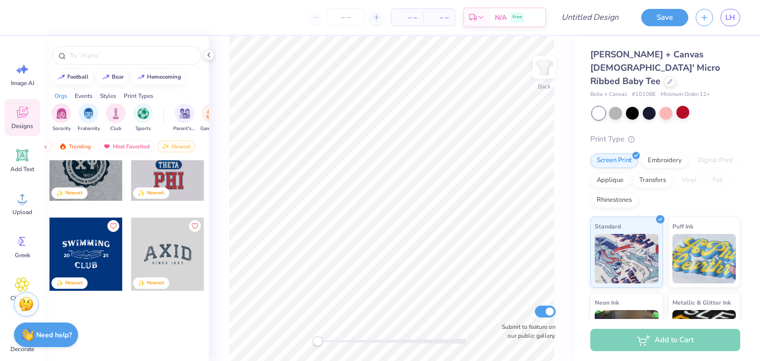
scroll to position [1627, 0]
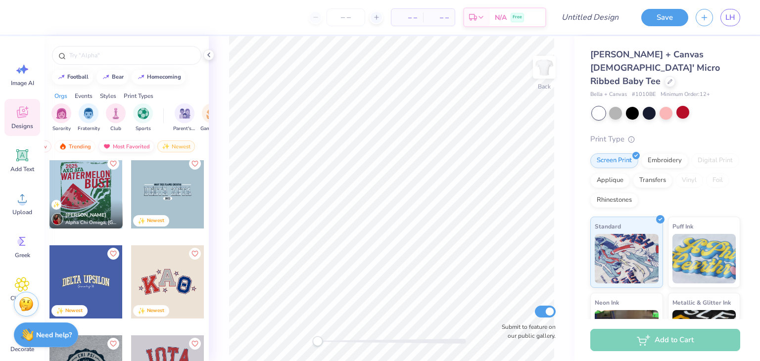
click at [126, 148] on div "Most Favorited" at bounding box center [127, 147] width 56 height 12
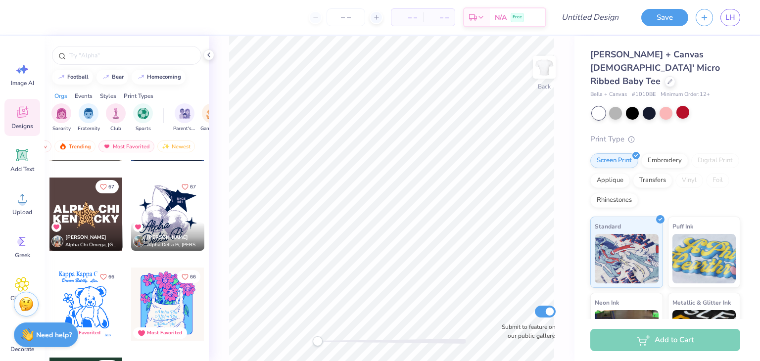
scroll to position [2417, 0]
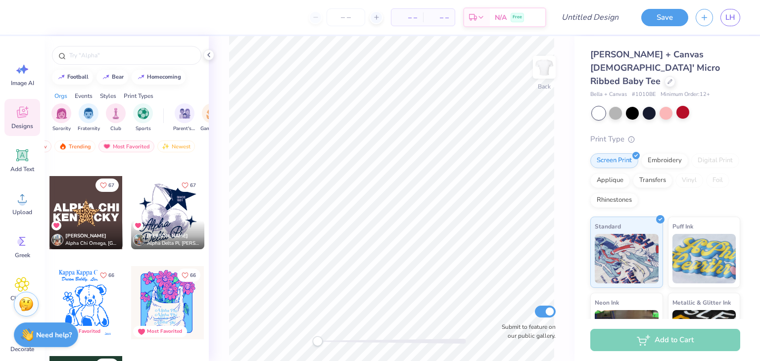
click at [169, 205] on div at bounding box center [167, 212] width 73 height 73
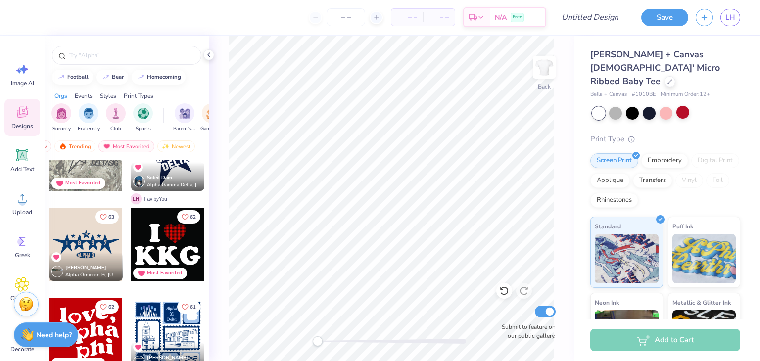
scroll to position [2745, 0]
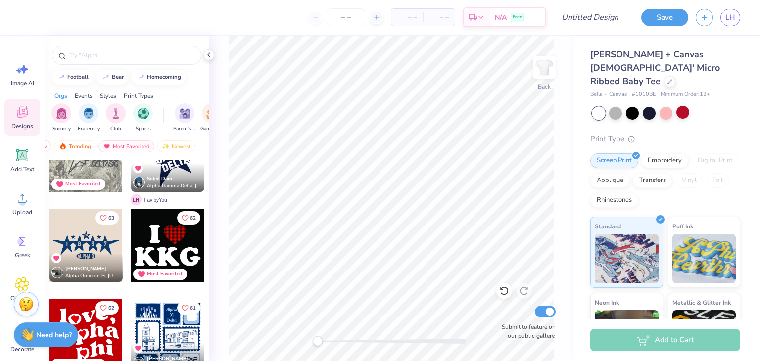
click at [77, 239] on div at bounding box center [86, 245] width 73 height 73
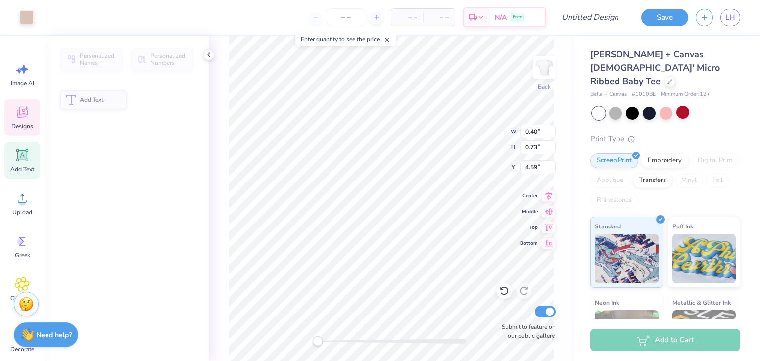
type input "0.40"
type input "0.73"
type input "4.59"
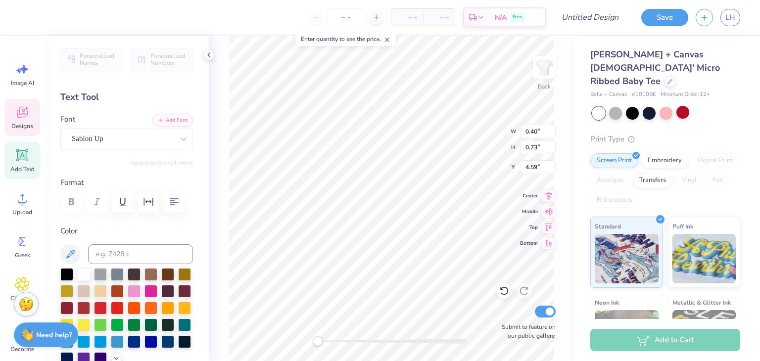
scroll to position [8, 1]
type textarea "9"
type textarea "5"
type input "10.27"
type input "3.05"
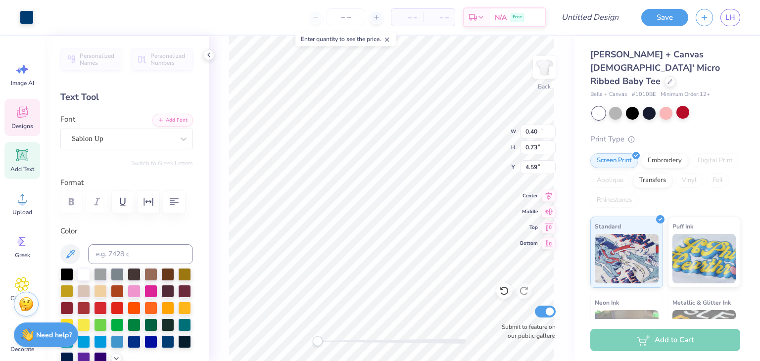
type input "3.65"
type input "0.40"
type input "0.73"
type input "4.59"
type textarea "5"
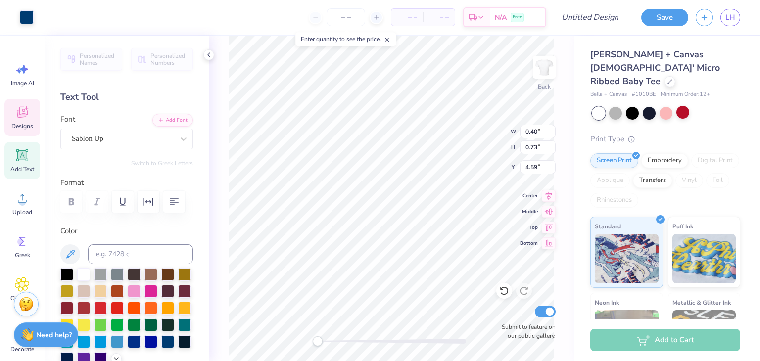
type input "2.97"
type input "1.03"
type input "6.34"
type input "0.35"
type input "0.78"
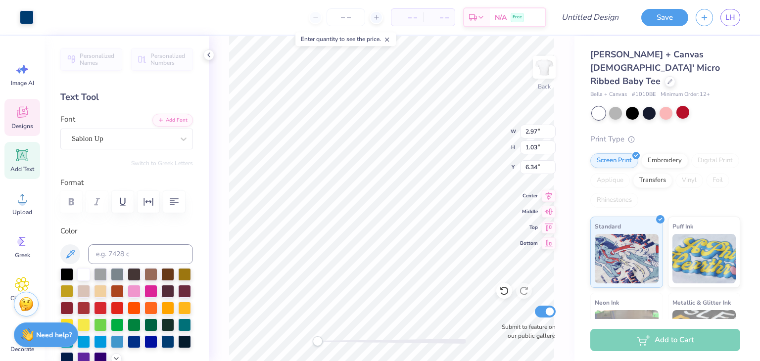
type input "6.50"
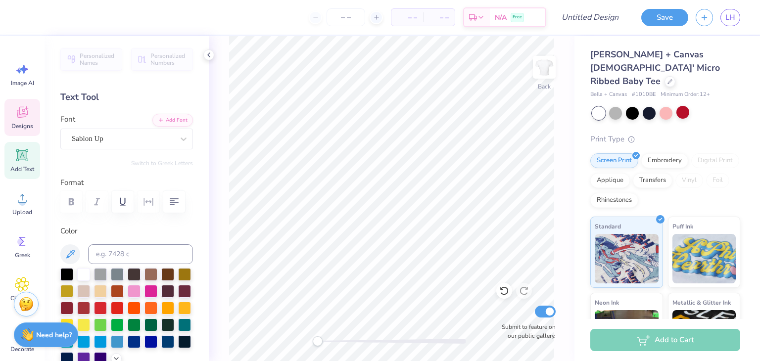
click at [21, 120] on div "Designs" at bounding box center [22, 117] width 36 height 37
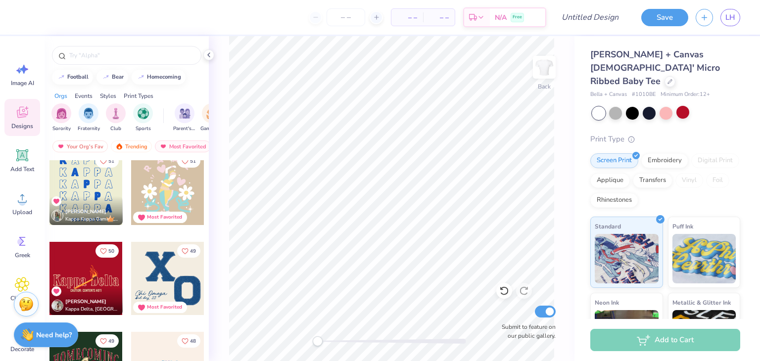
scroll to position [3884, 0]
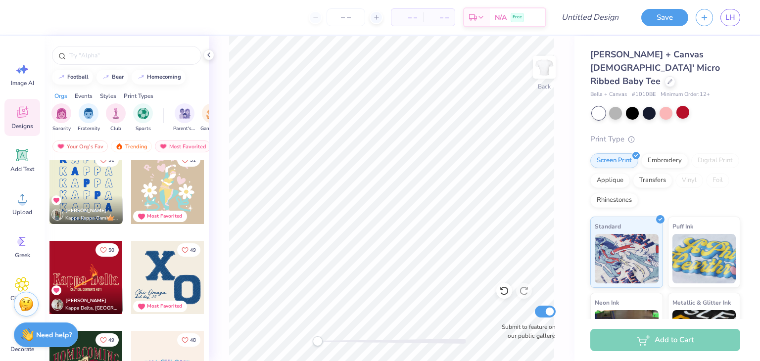
click at [164, 272] on div at bounding box center [167, 277] width 73 height 73
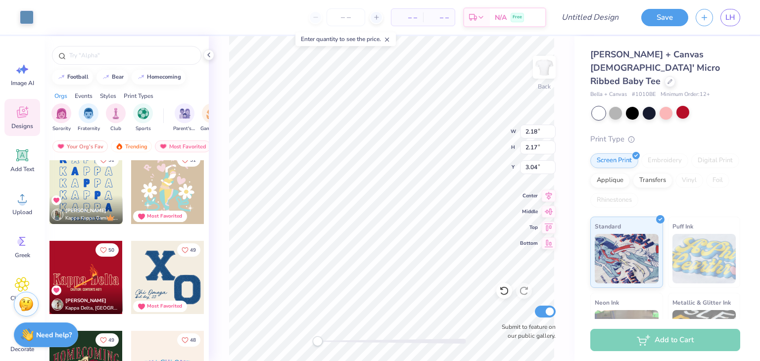
type input "2.18"
type input "2.17"
type input "3.04"
click at [505, 289] on icon at bounding box center [505, 291] width 10 height 10
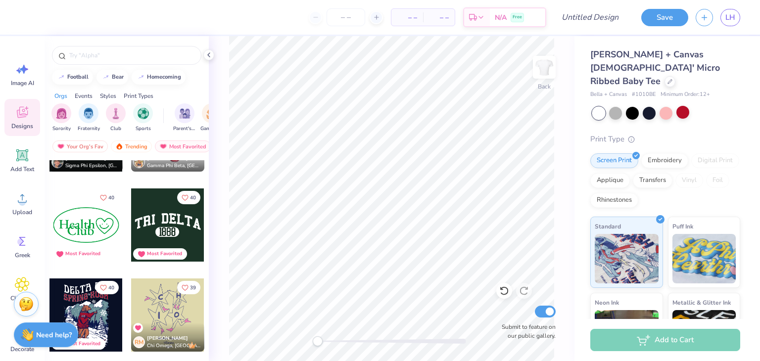
scroll to position [5953, 0]
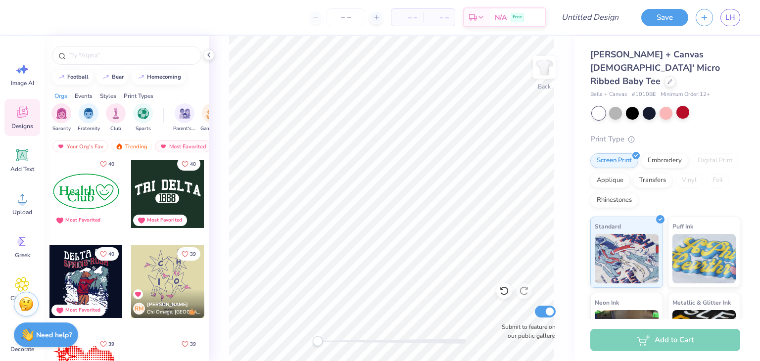
click at [162, 268] on div at bounding box center [167, 281] width 73 height 73
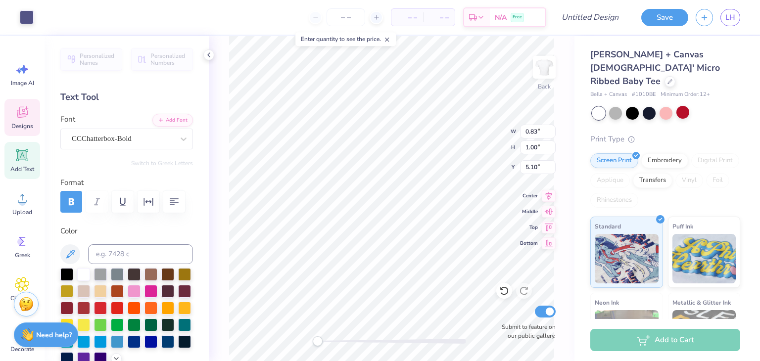
scroll to position [8, 1]
type textarea "T"
type input "0.79"
type input "0.96"
type input "4.83"
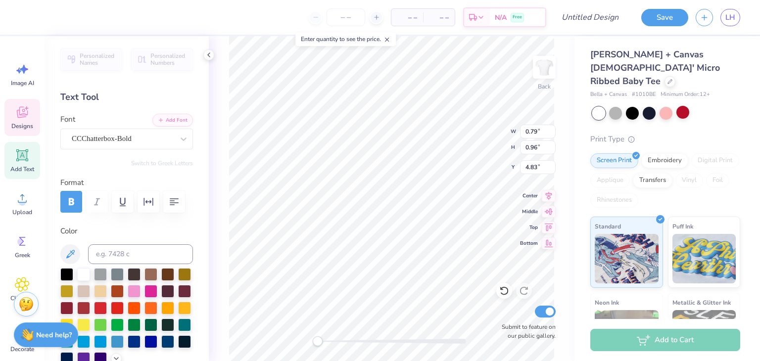
type textarea "H"
type textarea "D"
type input "0.31"
type input "1.27"
type input "8.20"
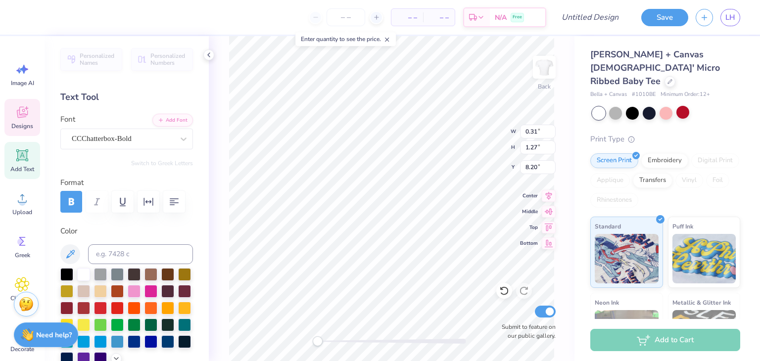
type textarea "G"
type input "0.88"
type input "0.99"
type input "8.22"
